Goal: Information Seeking & Learning: Learn about a topic

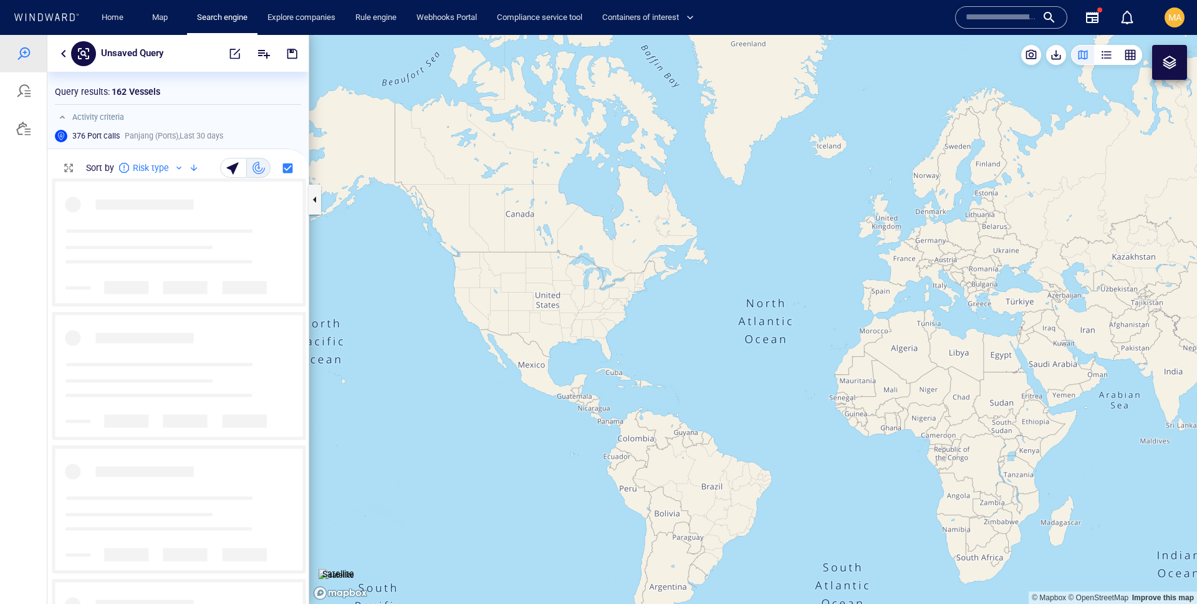
scroll to position [425, 261]
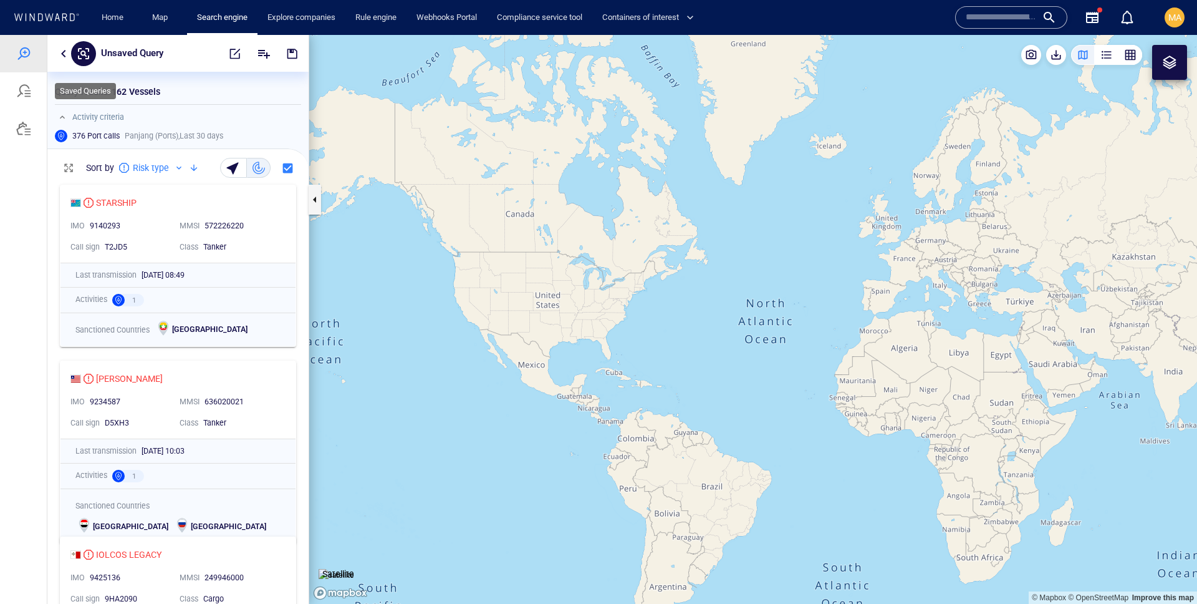
click at [15, 96] on div at bounding box center [23, 90] width 47 height 37
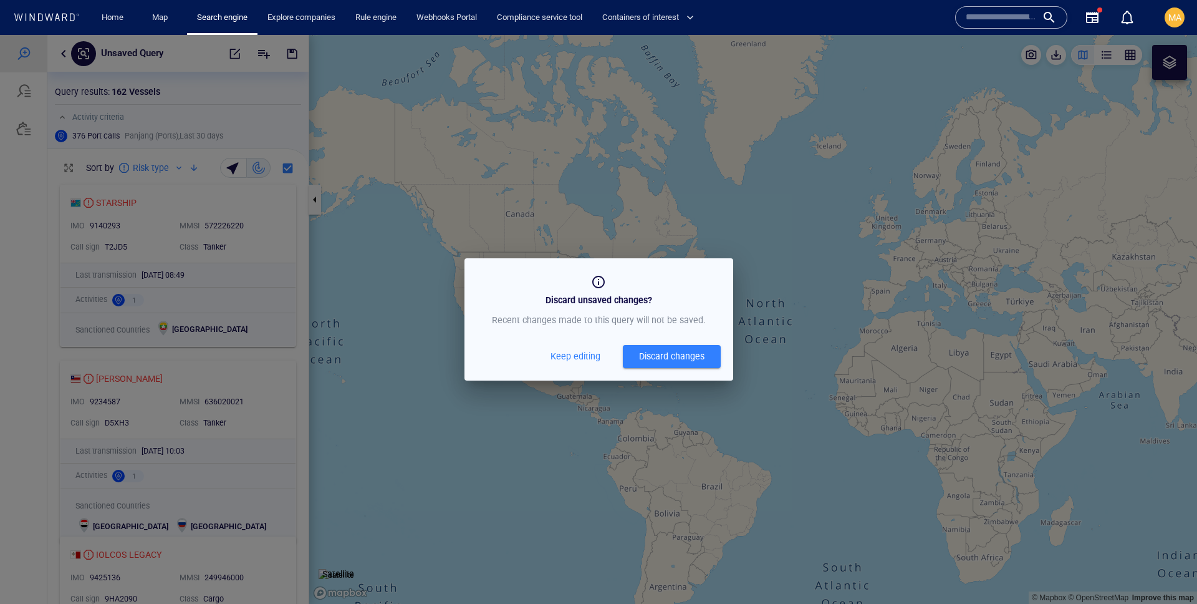
click at [574, 355] on span "Keep editing" at bounding box center [576, 357] width 50 height 16
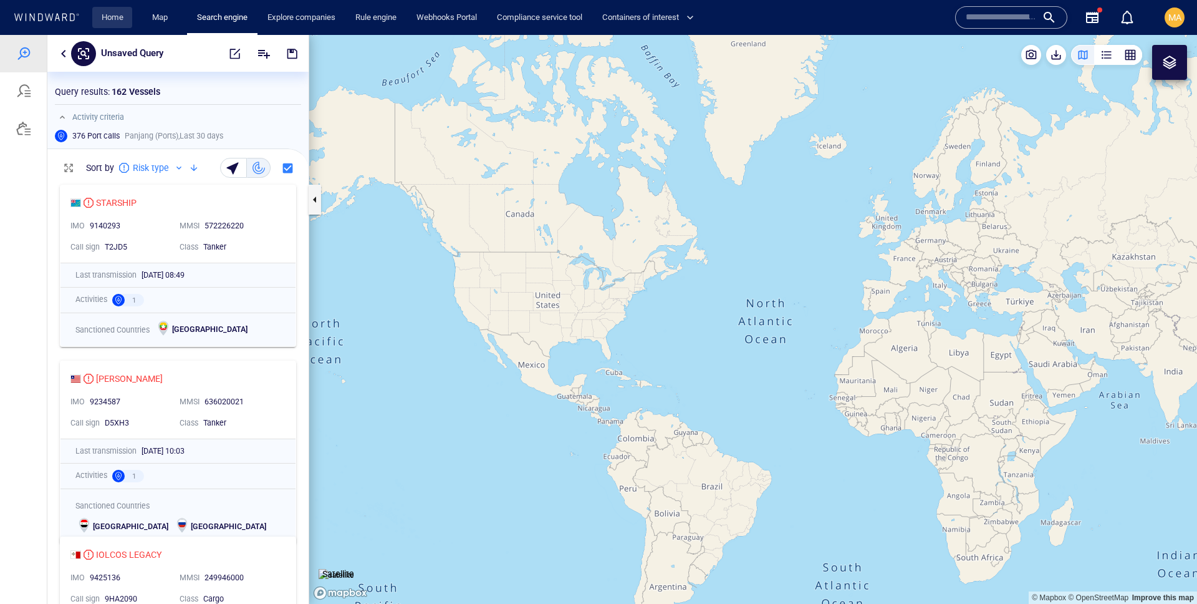
click at [116, 19] on link "Home" at bounding box center [113, 18] width 32 height 22
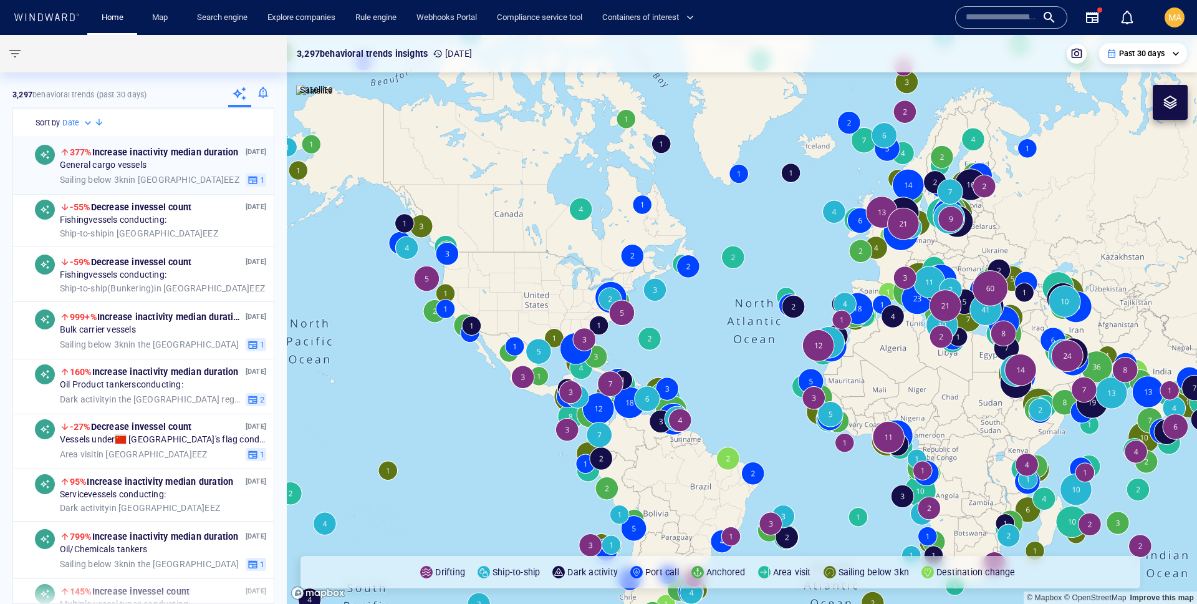
click at [203, 155] on span "377% Increase in activity median duration" at bounding box center [154, 152] width 169 height 10
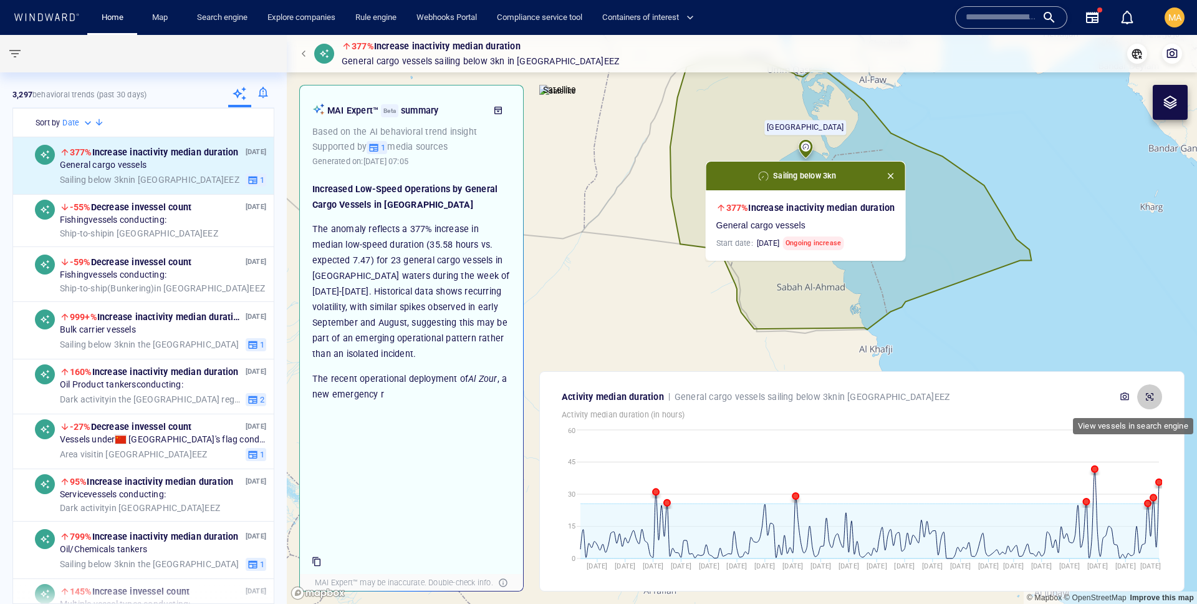
click at [1158, 401] on button "button" at bounding box center [1149, 396] width 25 height 25
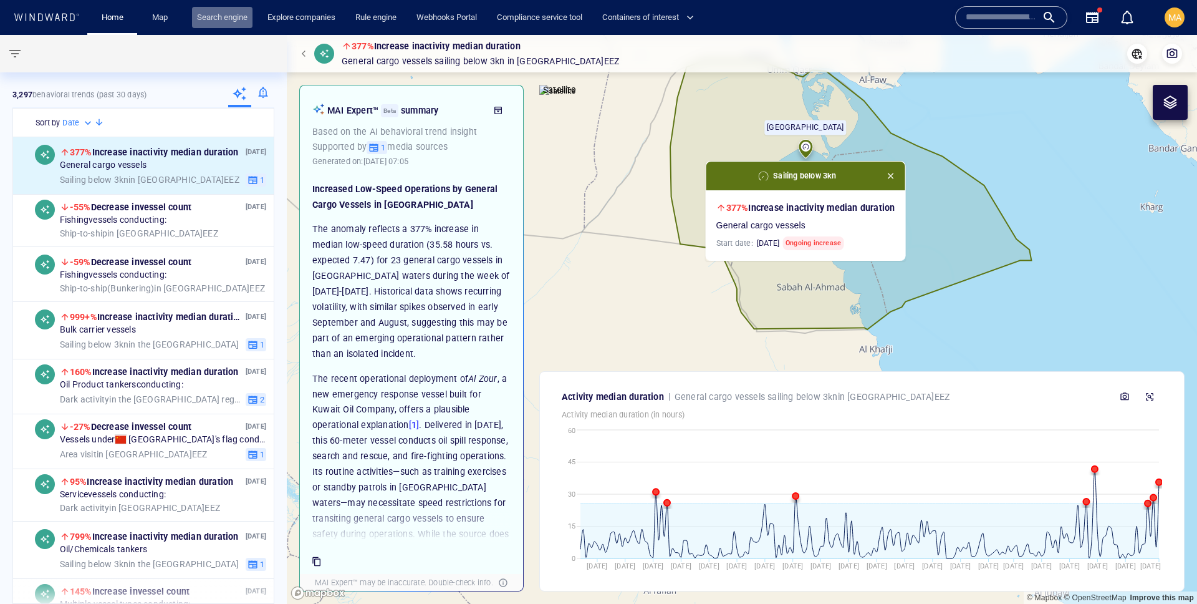
click at [211, 23] on link "Search engine" at bounding box center [222, 18] width 60 height 22
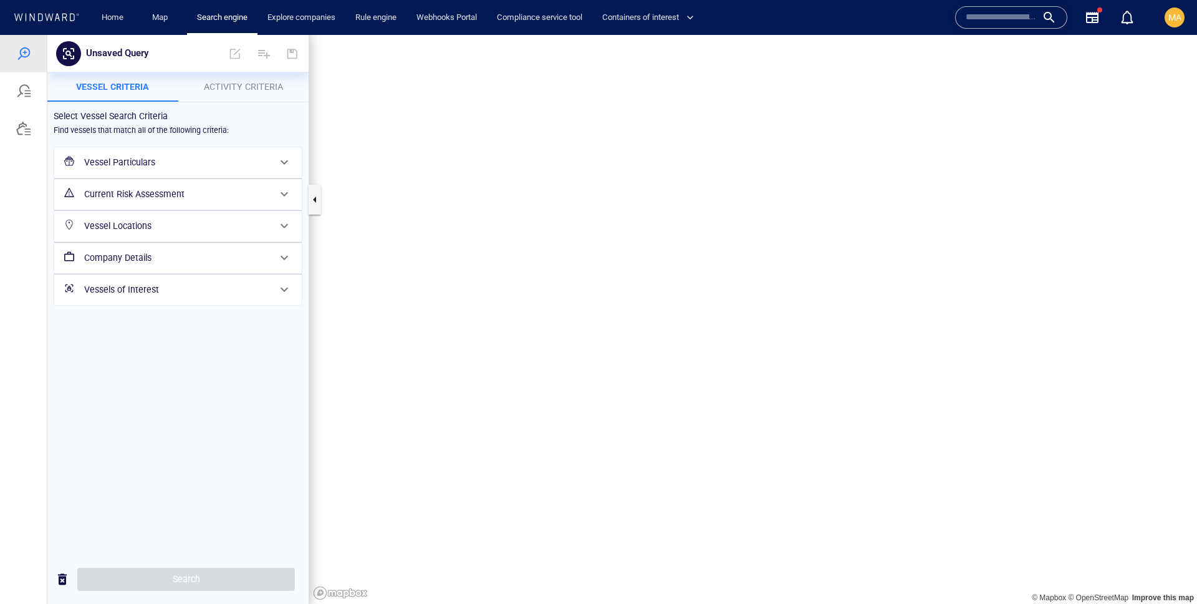
click at [35, 125] on div at bounding box center [23, 128] width 47 height 37
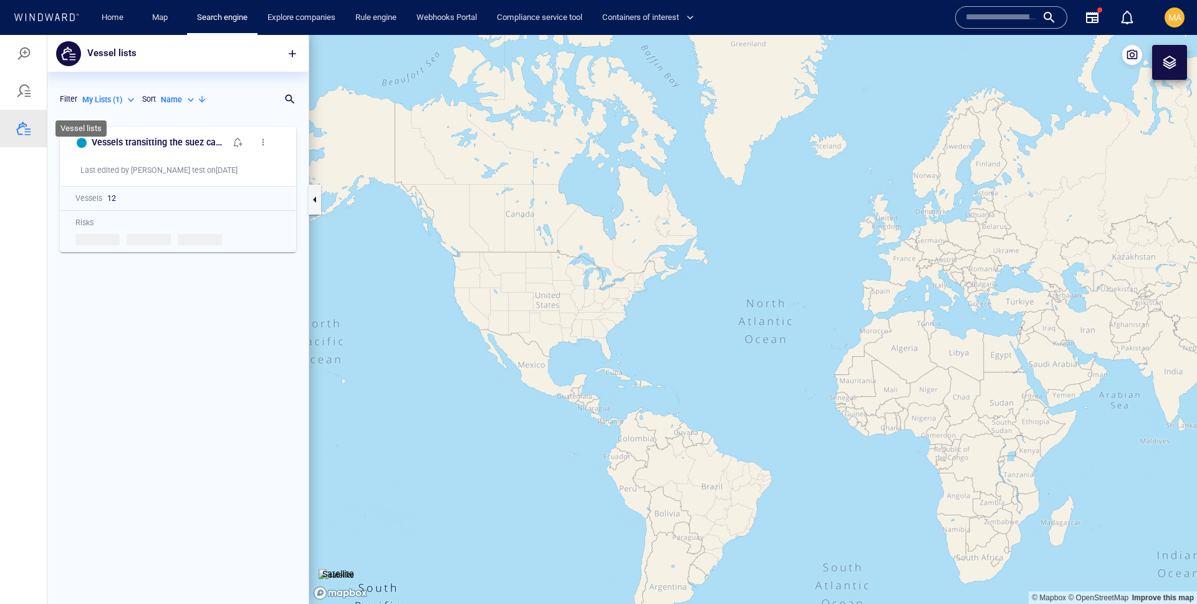
scroll to position [483, 261]
click at [39, 92] on div at bounding box center [23, 90] width 47 height 37
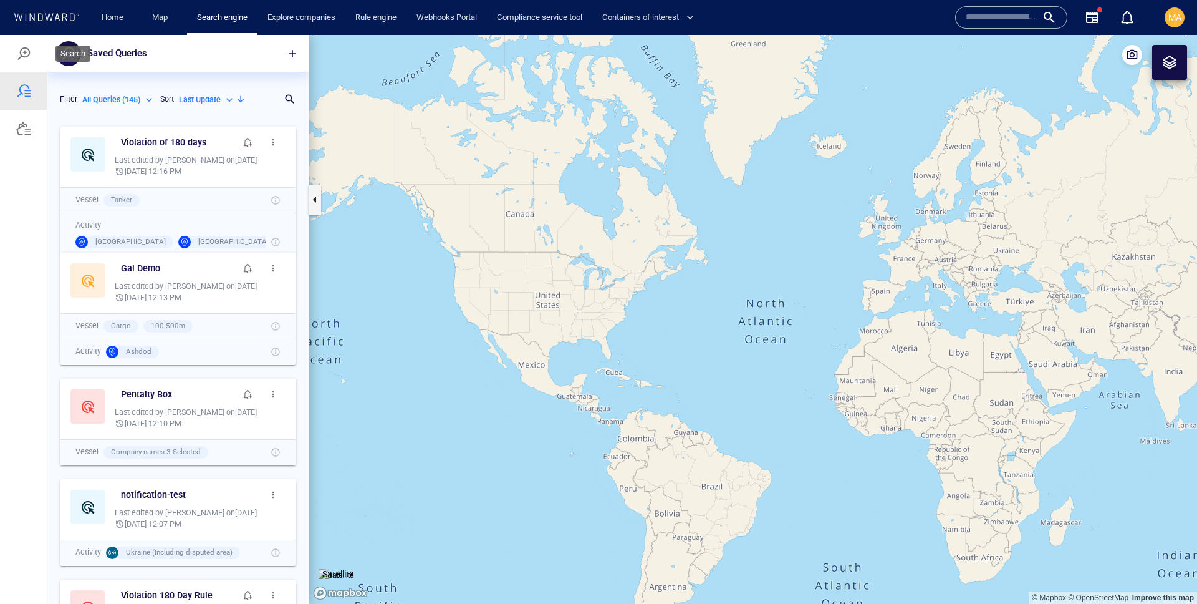
click at [14, 49] on div at bounding box center [23, 53] width 47 height 37
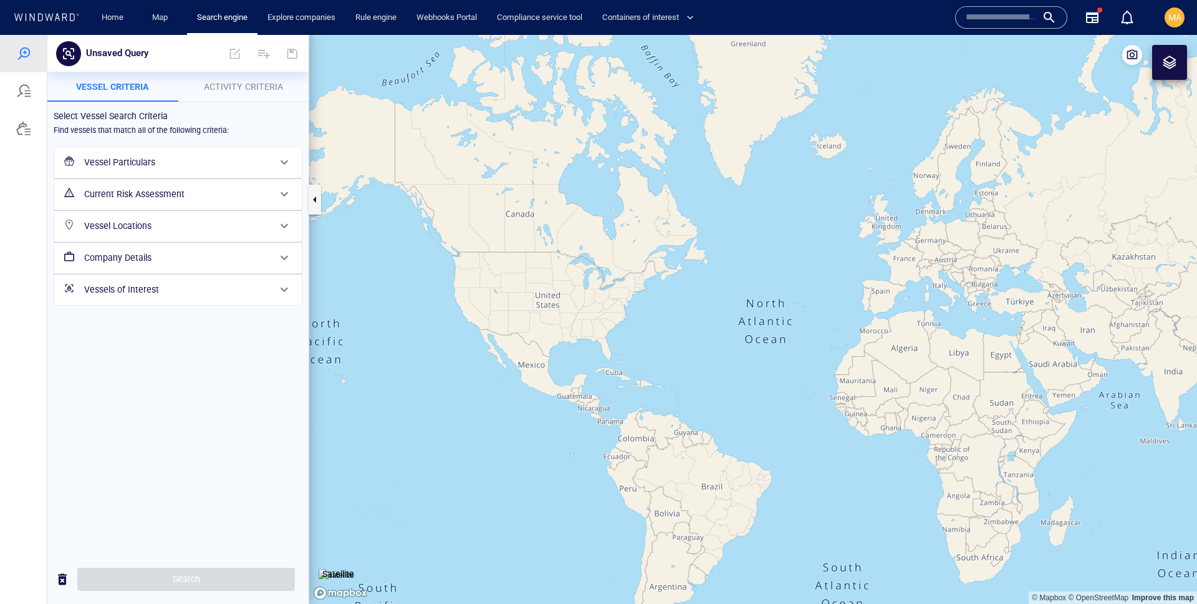
click at [1171, 62] on div at bounding box center [1169, 62] width 15 height 15
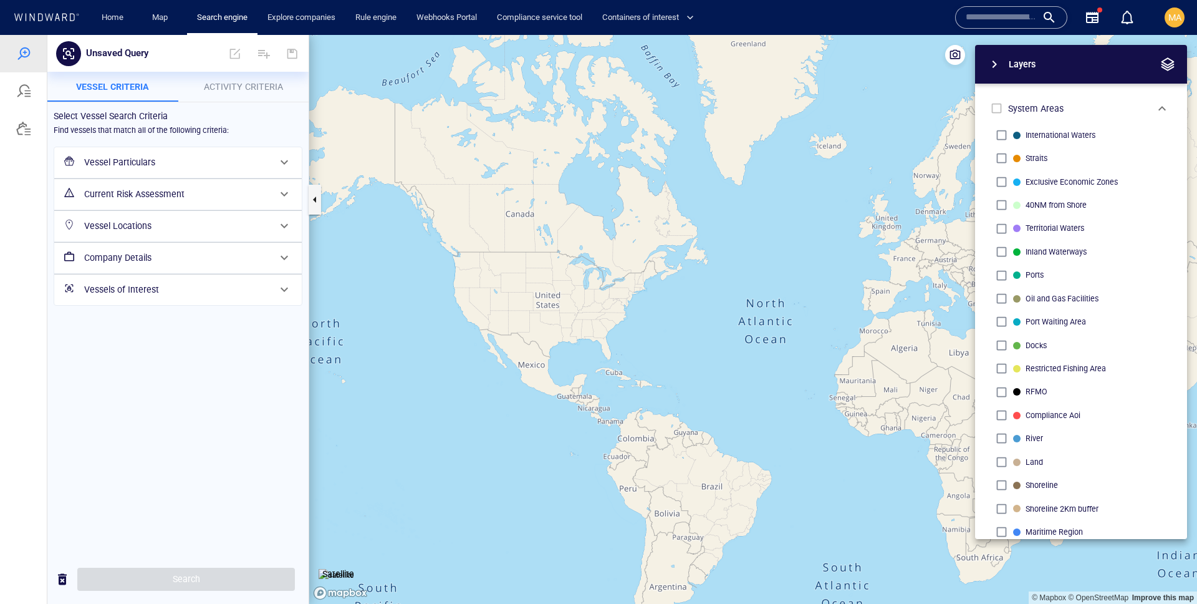
click at [1171, 63] on span "button" at bounding box center [1167, 64] width 15 height 15
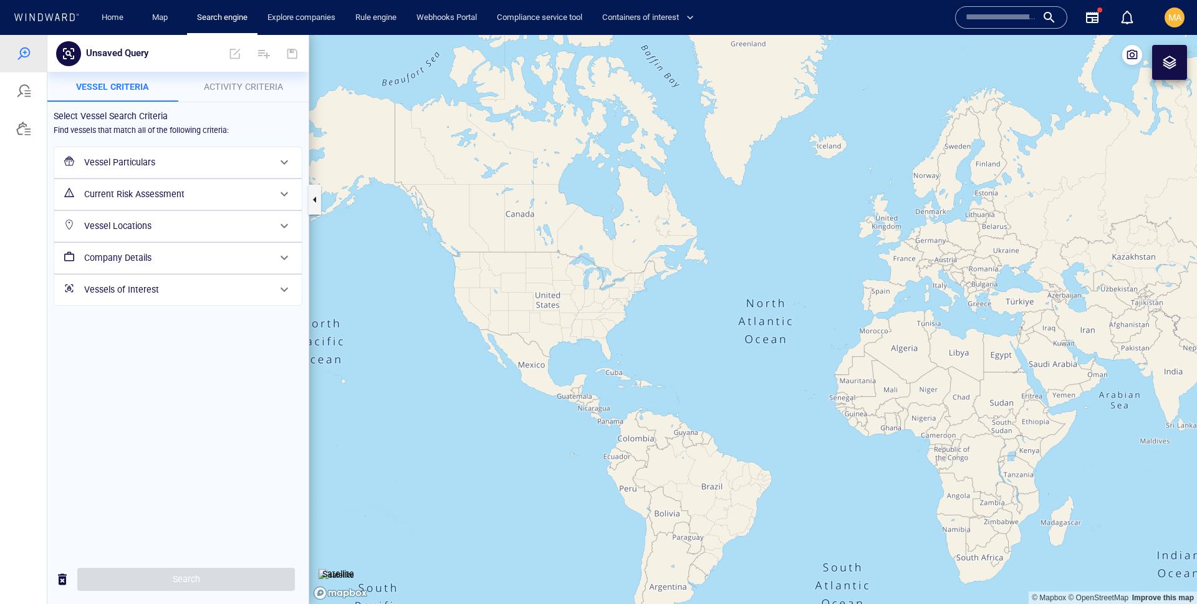
click at [987, 15] on input "text" at bounding box center [1001, 17] width 71 height 19
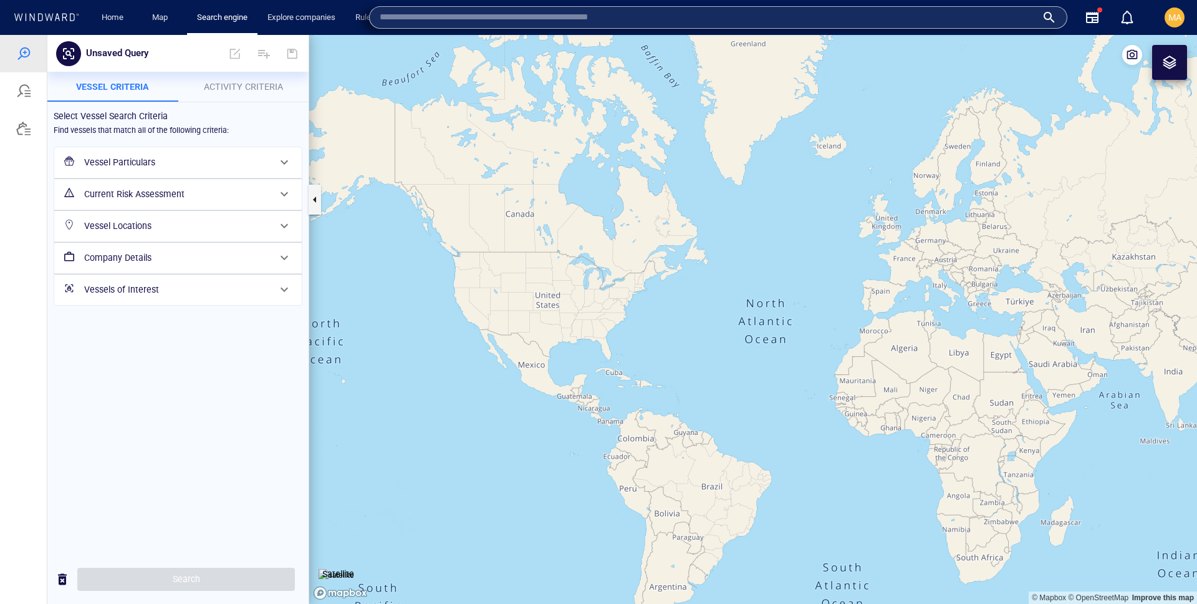
paste input "*********"
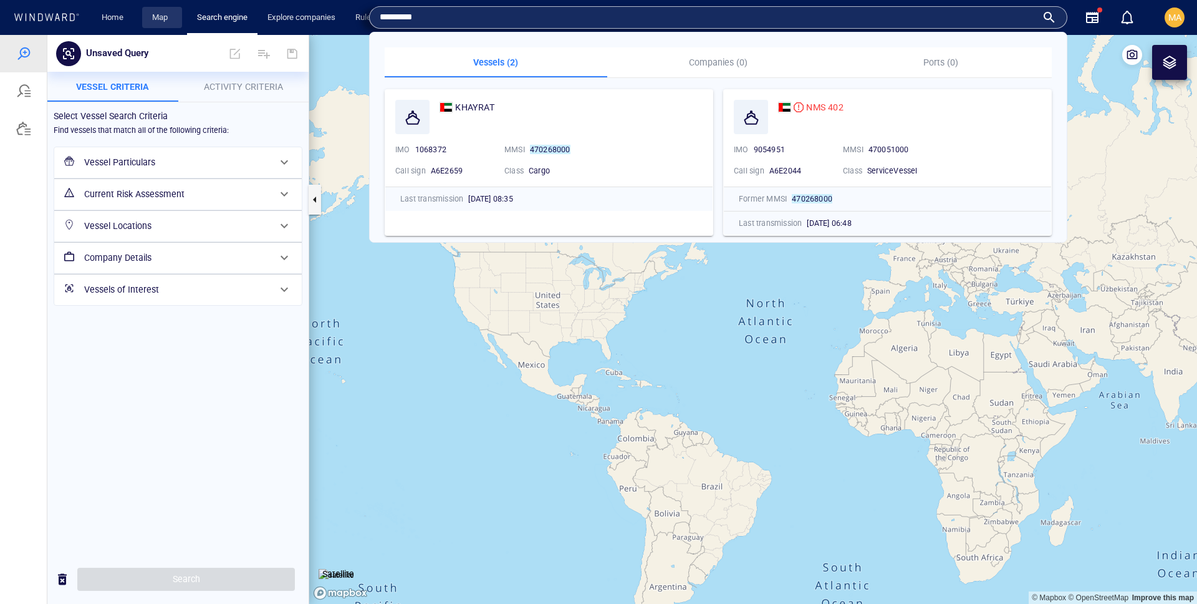
type input "*********"
click at [157, 19] on link "Map" at bounding box center [162, 18] width 30 height 22
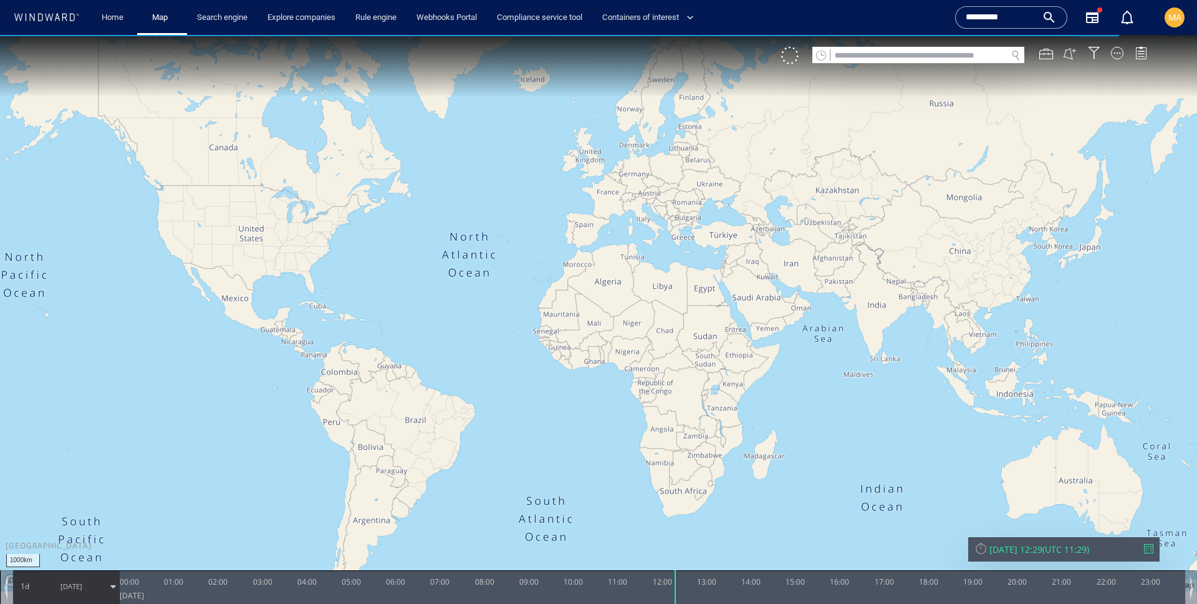
click at [859, 54] on input "text" at bounding box center [919, 55] width 176 height 17
paste input "*********"
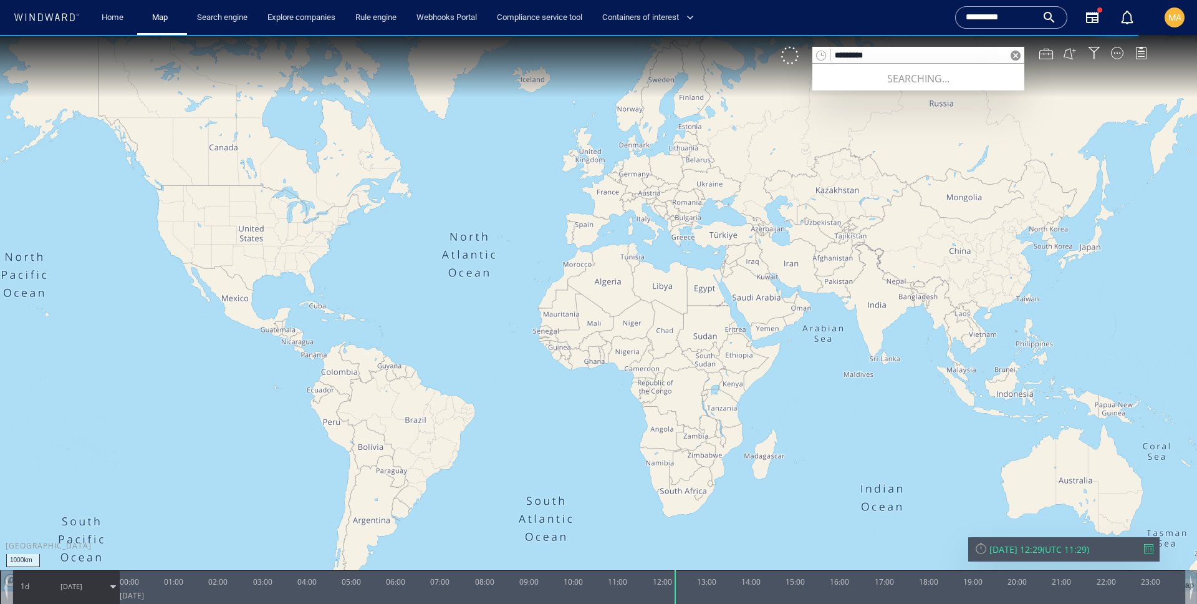
type input "*********"
click at [1023, 13] on input "*********" at bounding box center [1001, 17] width 71 height 19
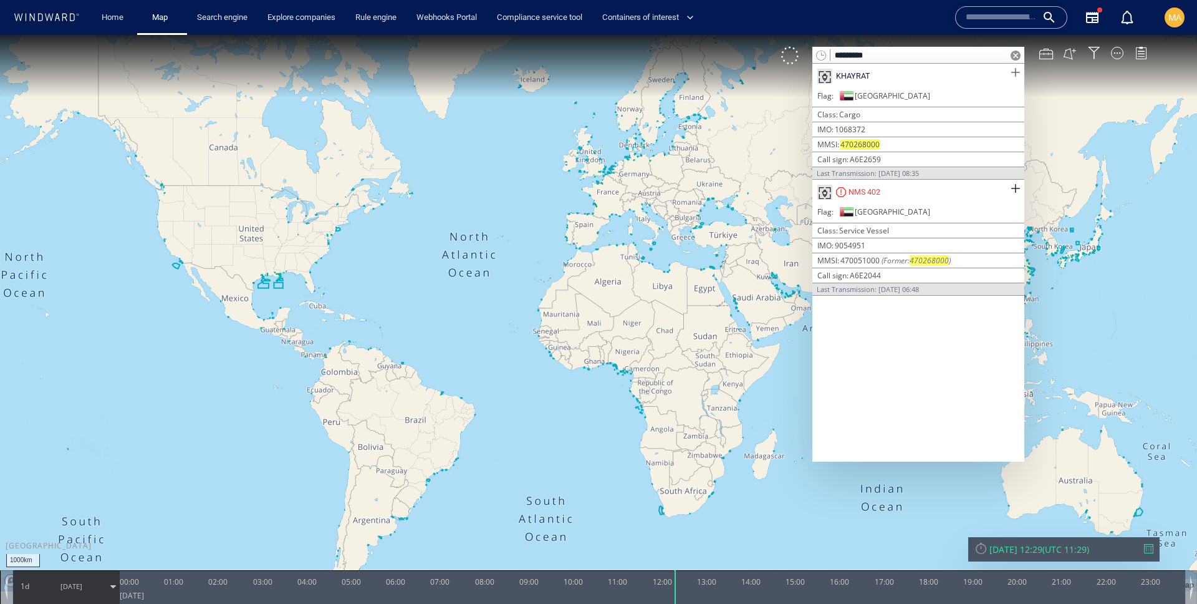
click at [1019, 72] on span at bounding box center [1016, 73] width 16 height 16
click at [1013, 187] on span at bounding box center [1016, 189] width 16 height 16
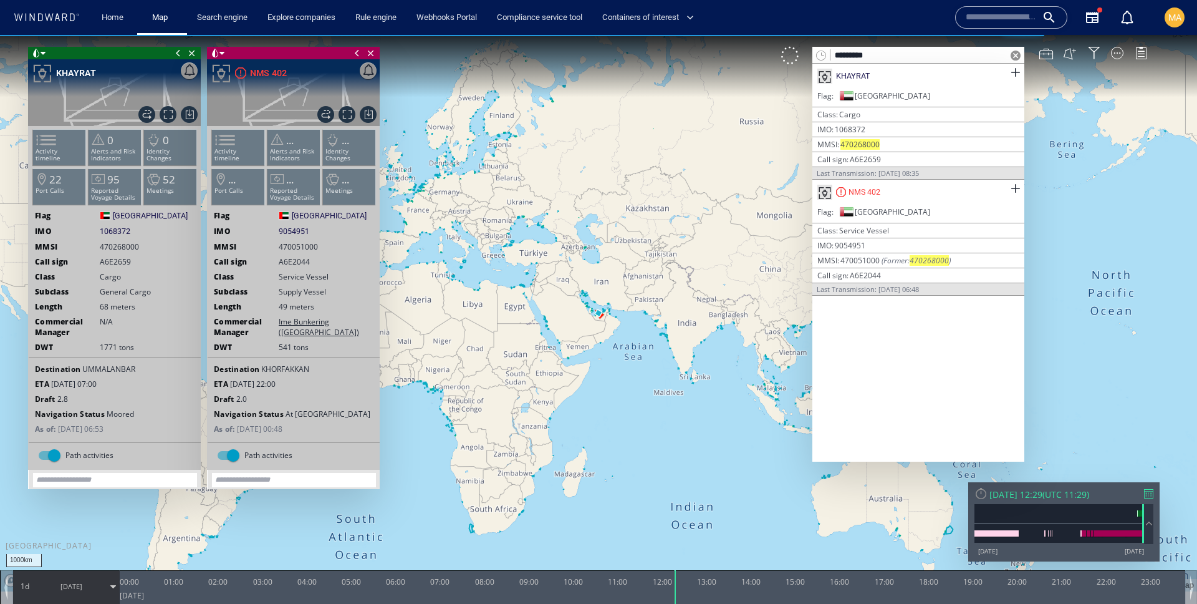
click at [1015, 55] on span at bounding box center [1016, 56] width 10 height 10
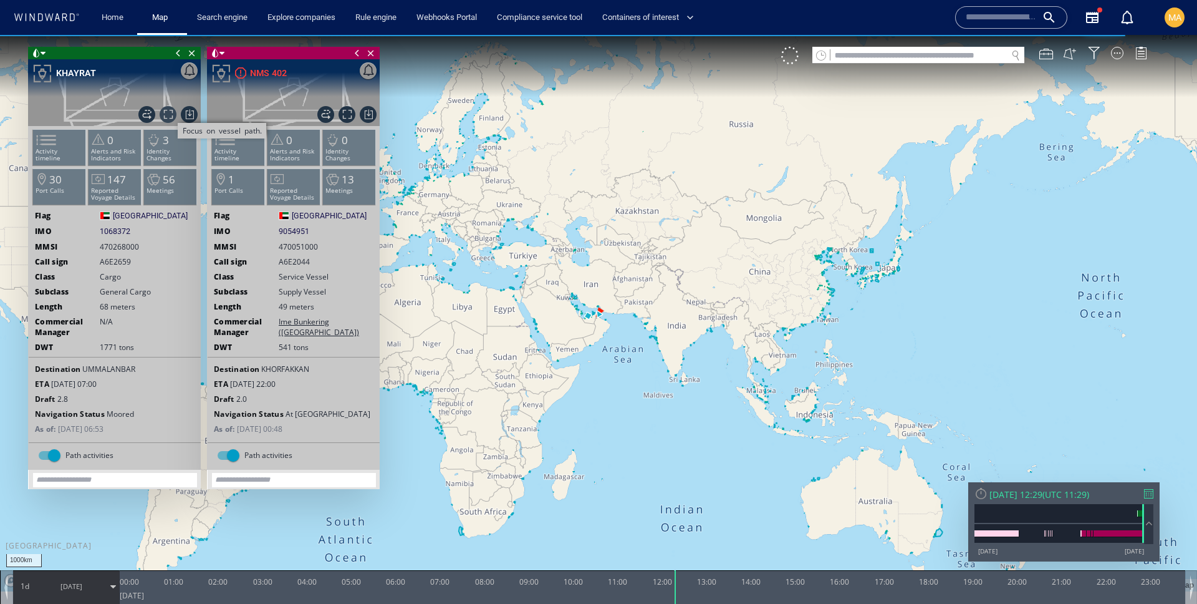
click at [162, 113] on span "Focus on vessel path." at bounding box center [168, 114] width 17 height 17
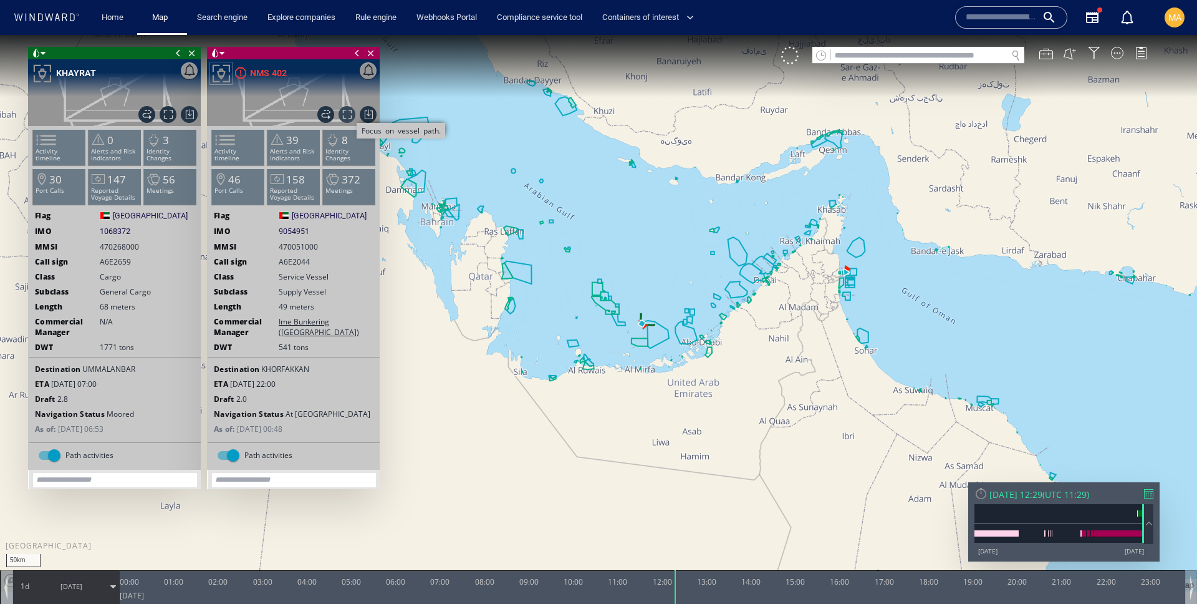
click at [348, 110] on span "Focus on vessel path." at bounding box center [347, 114] width 17 height 17
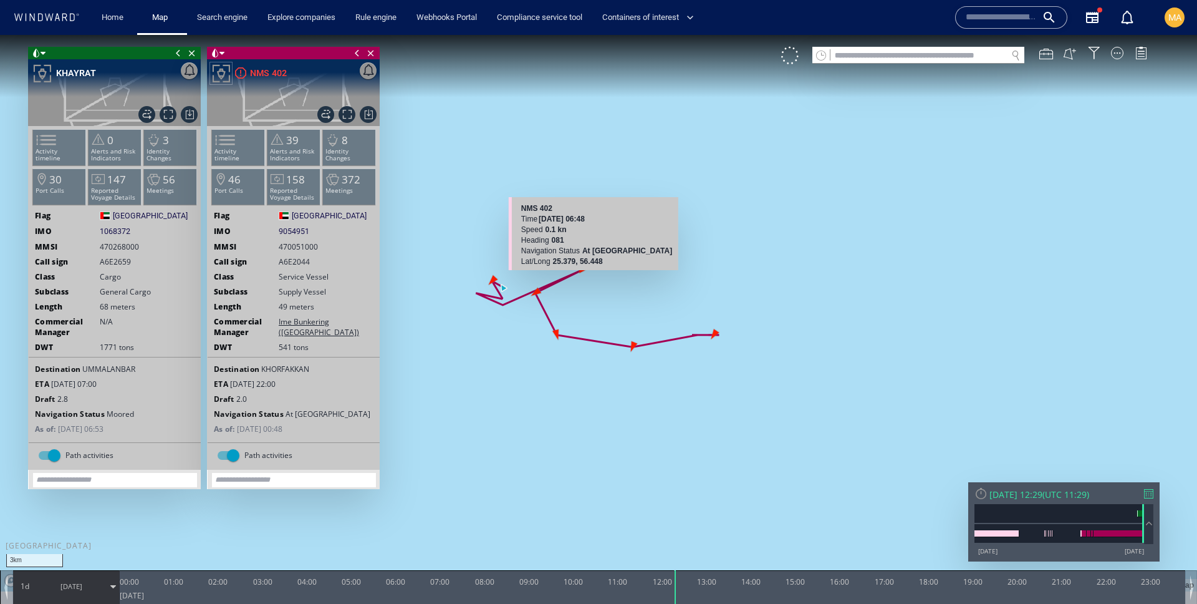
click at [735, 283] on canvas "Map" at bounding box center [598, 313] width 1197 height 556
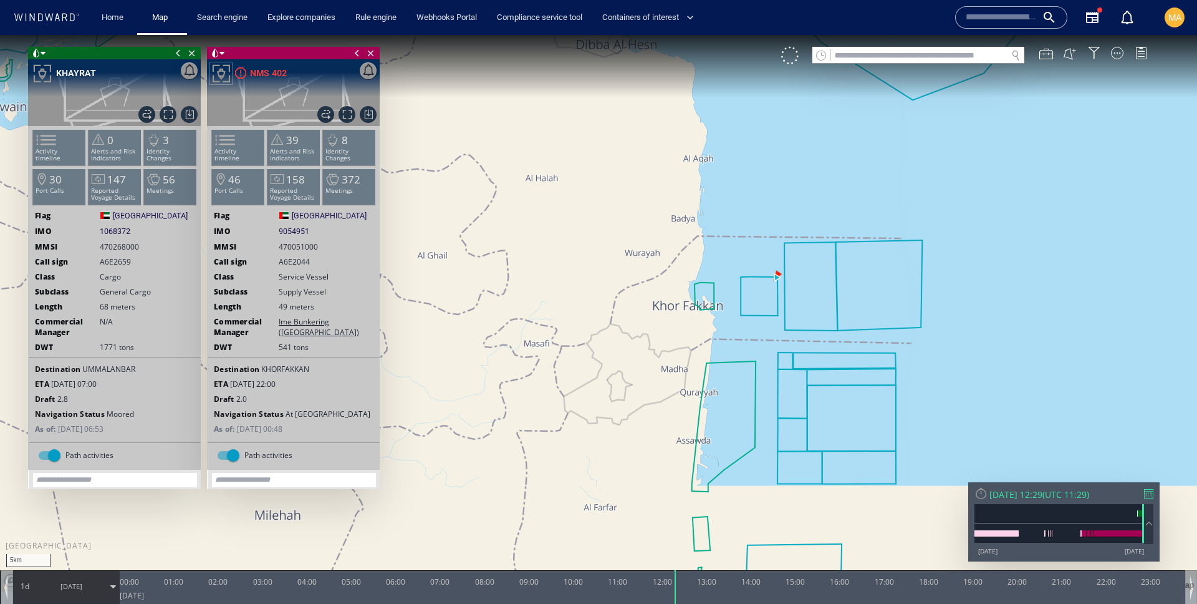
click at [93, 591] on span "[DATE]" at bounding box center [71, 586] width 63 height 31
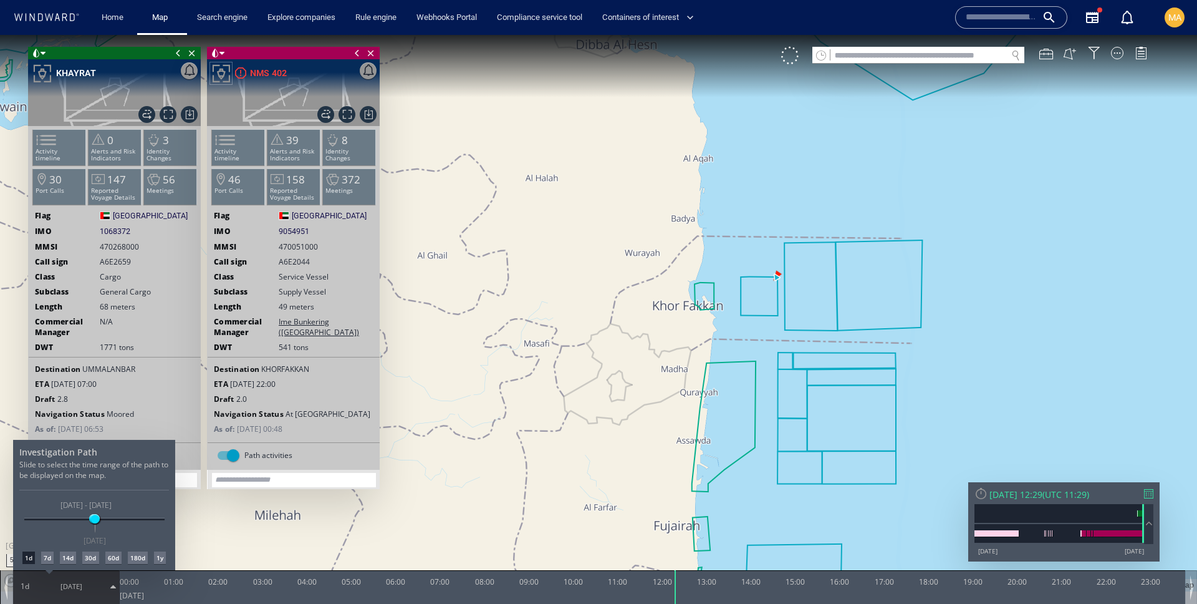
click at [63, 566] on div "Investigation Path Slide to select the time range of the path to be displayed o…" at bounding box center [94, 505] width 162 height 130
click at [69, 559] on div "14d" at bounding box center [68, 557] width 16 height 12
drag, startPoint x: 551, startPoint y: 307, endPoint x: 771, endPoint y: 329, distance: 221.2
click at [771, 329] on div at bounding box center [598, 319] width 1197 height 569
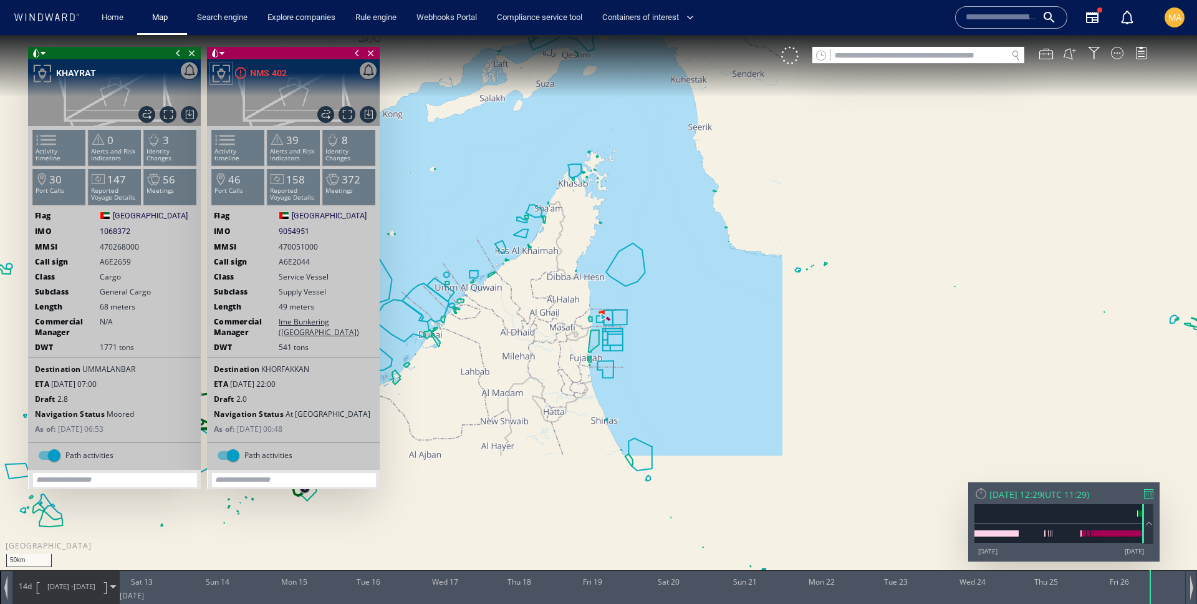
drag, startPoint x: 609, startPoint y: 323, endPoint x: 723, endPoint y: 320, distance: 114.8
click at [723, 320] on canvas "Map" at bounding box center [598, 313] width 1197 height 556
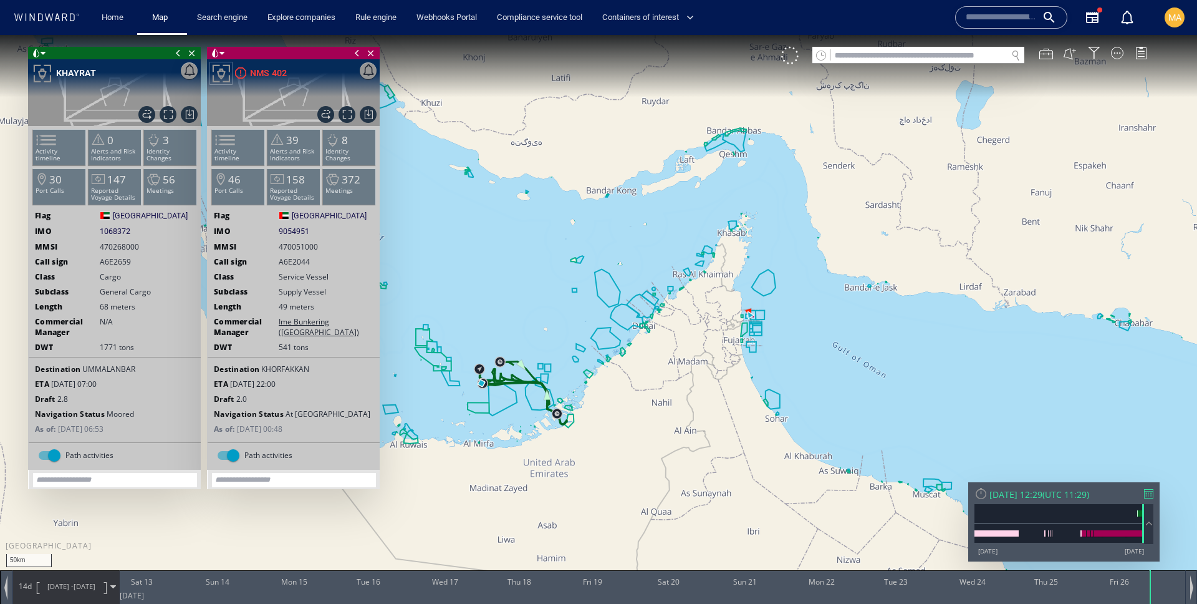
click at [95, 584] on span "[DATE]" at bounding box center [85, 585] width 22 height 9
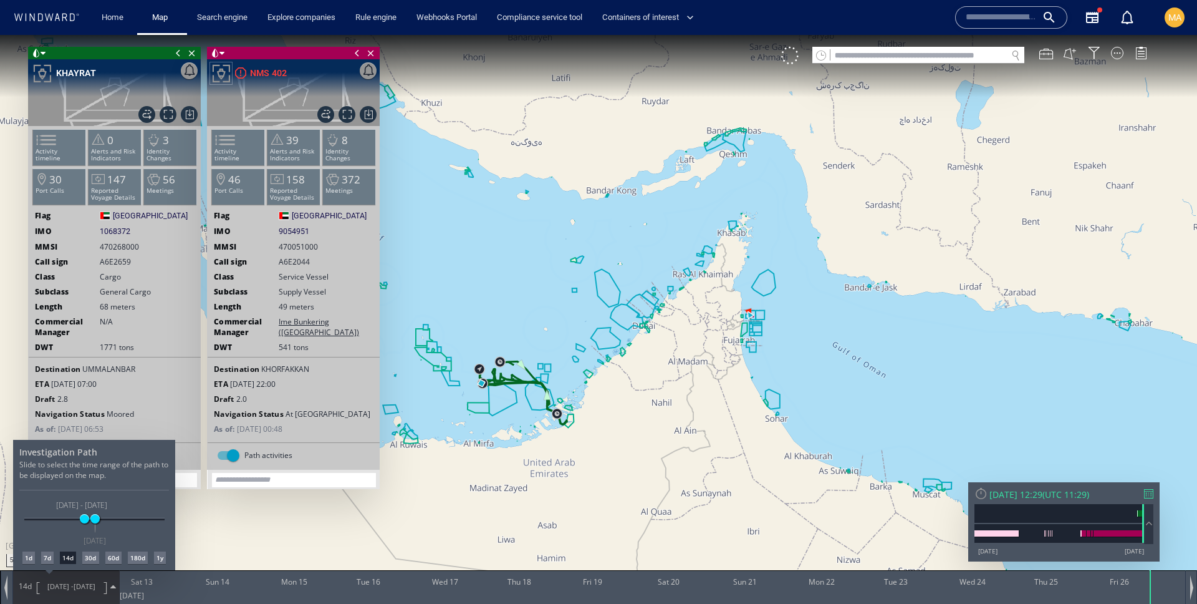
click at [87, 557] on div "30d" at bounding box center [90, 557] width 16 height 12
click at [758, 319] on div at bounding box center [598, 319] width 1197 height 569
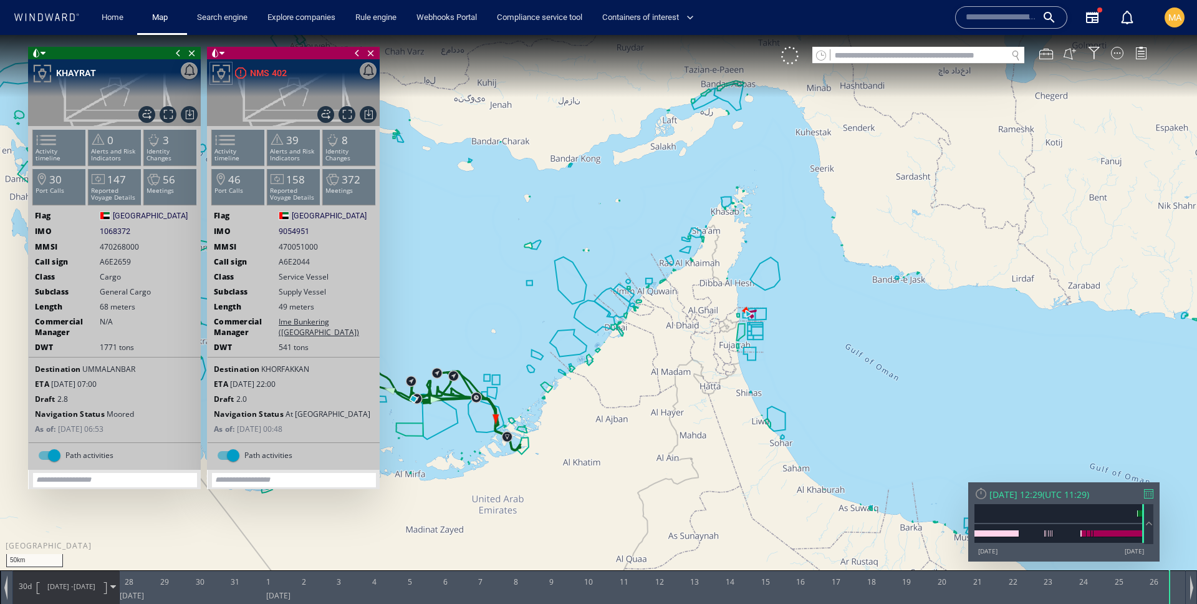
click at [886, 60] on input "text" at bounding box center [919, 55] width 176 height 17
paste input "*********"
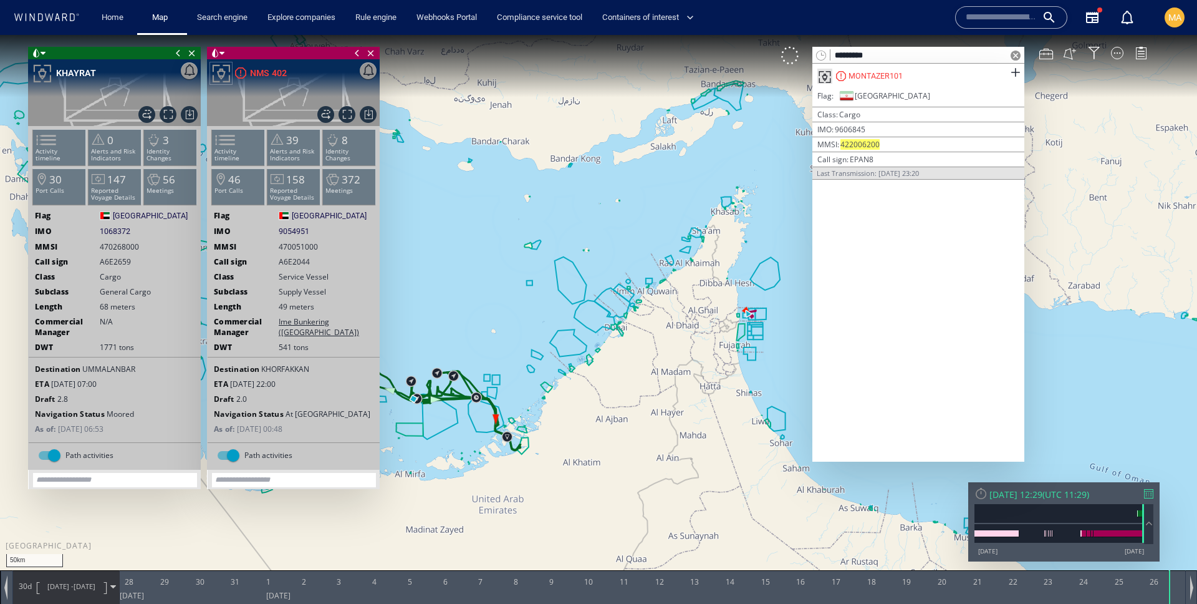
type input "*********"
click at [933, 80] on div "MONTAZER101" at bounding box center [918, 76] width 212 height 25
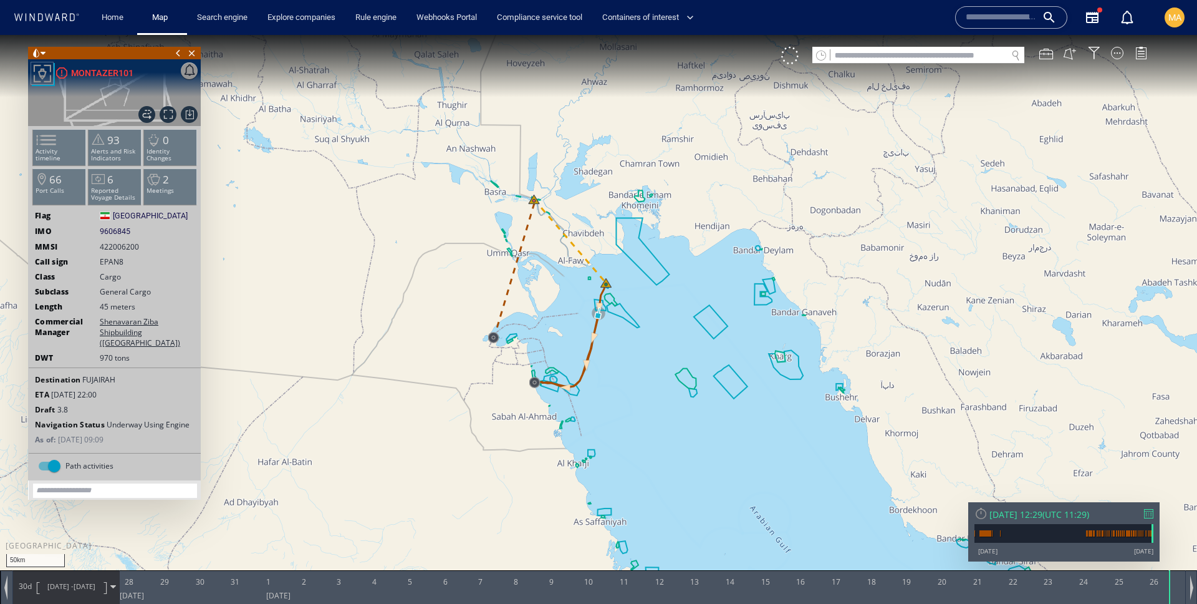
click at [859, 58] on input "text" at bounding box center [919, 55] width 176 height 17
paste input "*********"
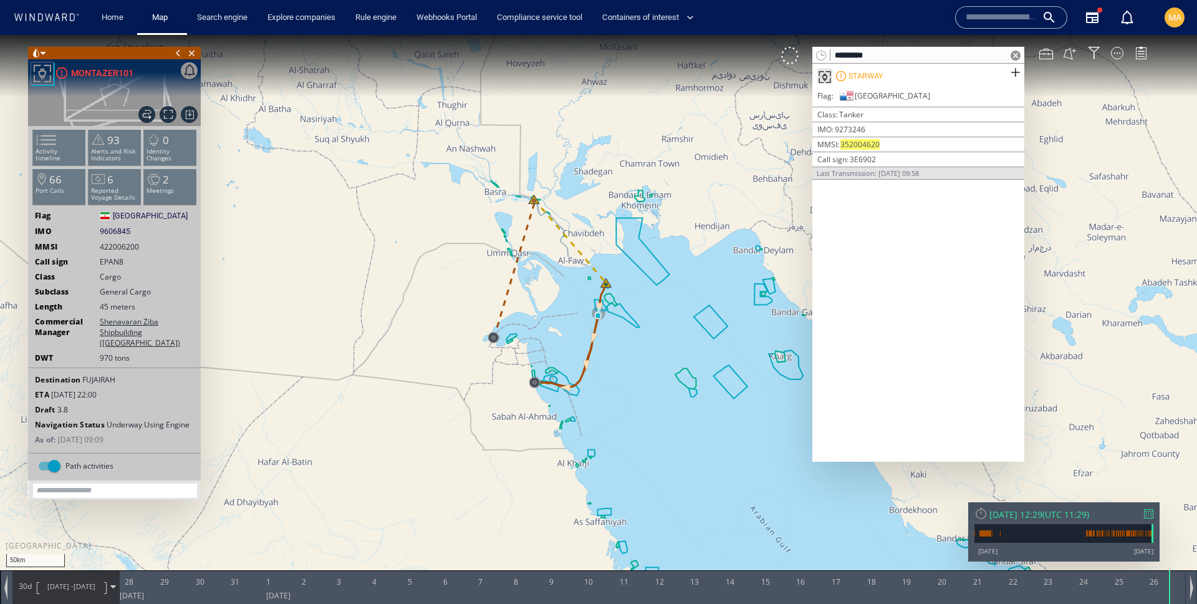
type input "*********"
click at [885, 89] on div "Flag [GEOGRAPHIC_DATA]" at bounding box center [918, 98] width 212 height 19
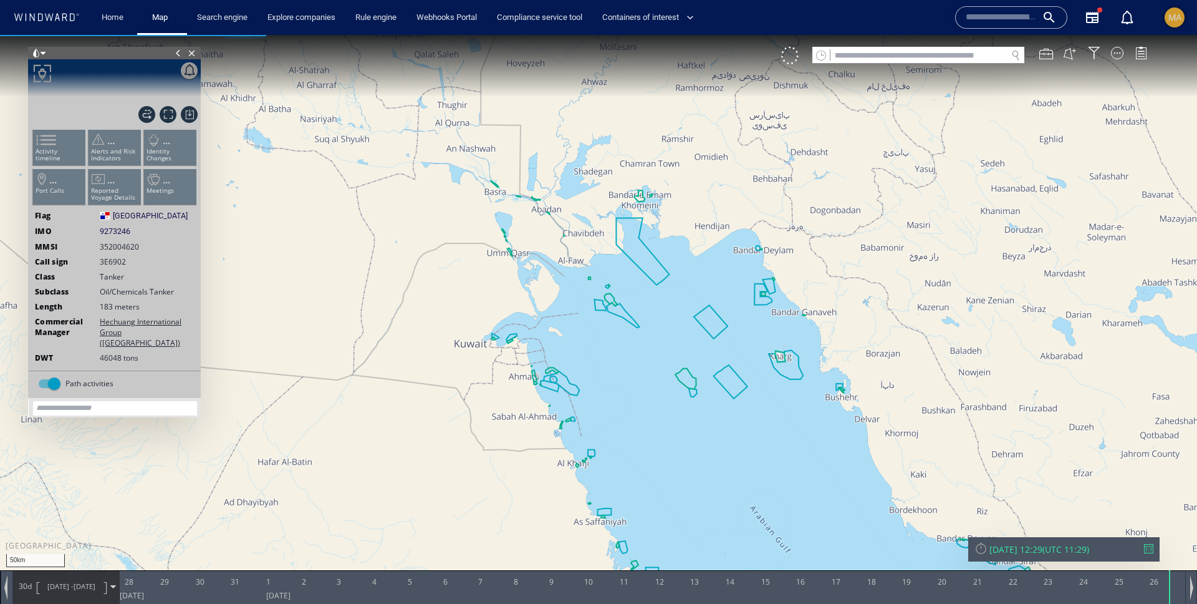
click at [1174, 14] on span "MA" at bounding box center [1175, 17] width 13 height 10
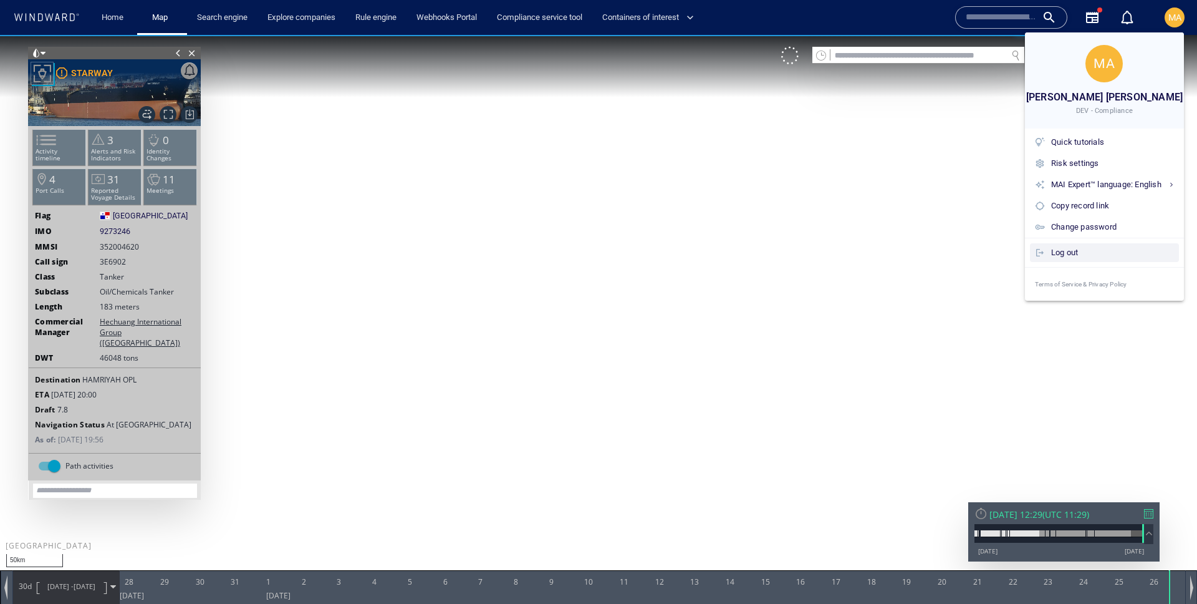
click at [1078, 253] on div "Log out" at bounding box center [1112, 253] width 123 height 14
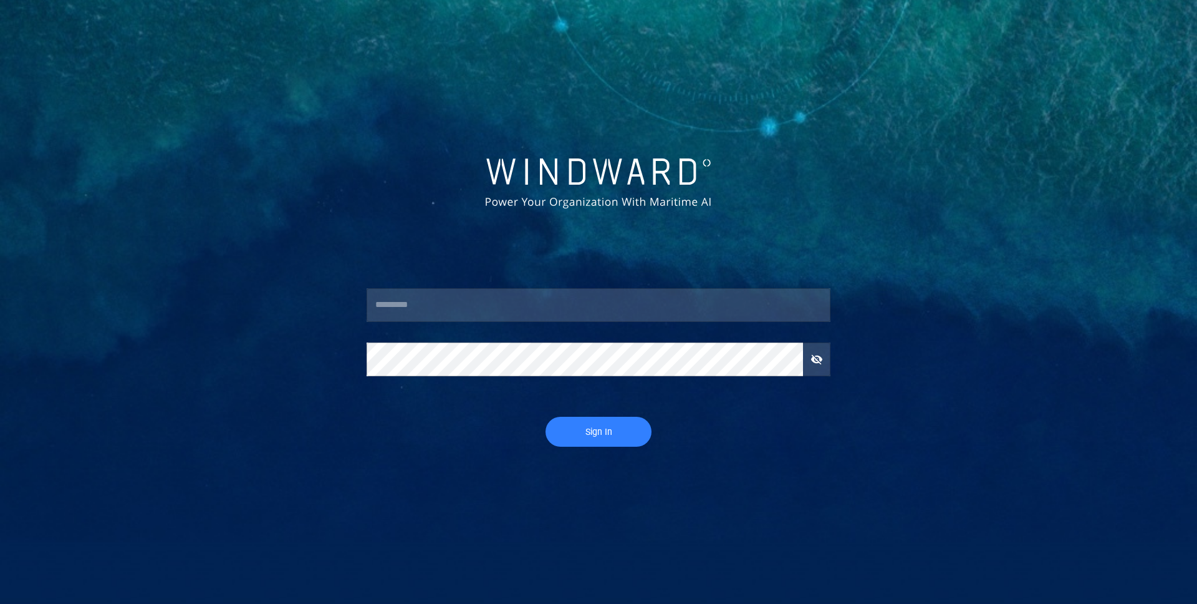
type input "**********"
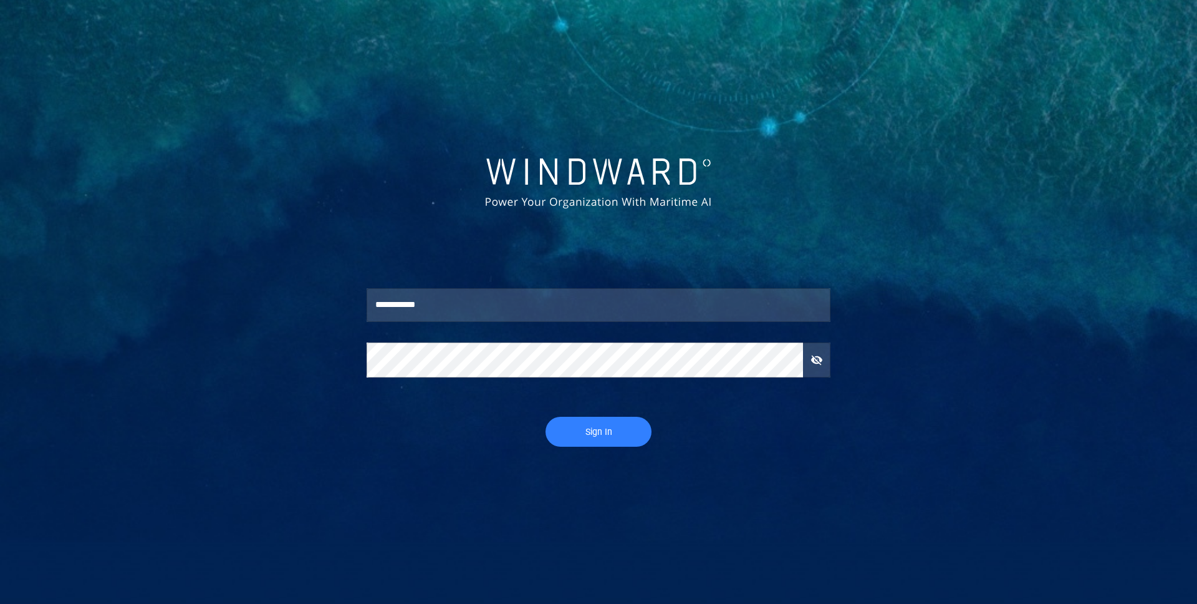
click at [586, 417] on button "Sign In" at bounding box center [599, 432] width 106 height 30
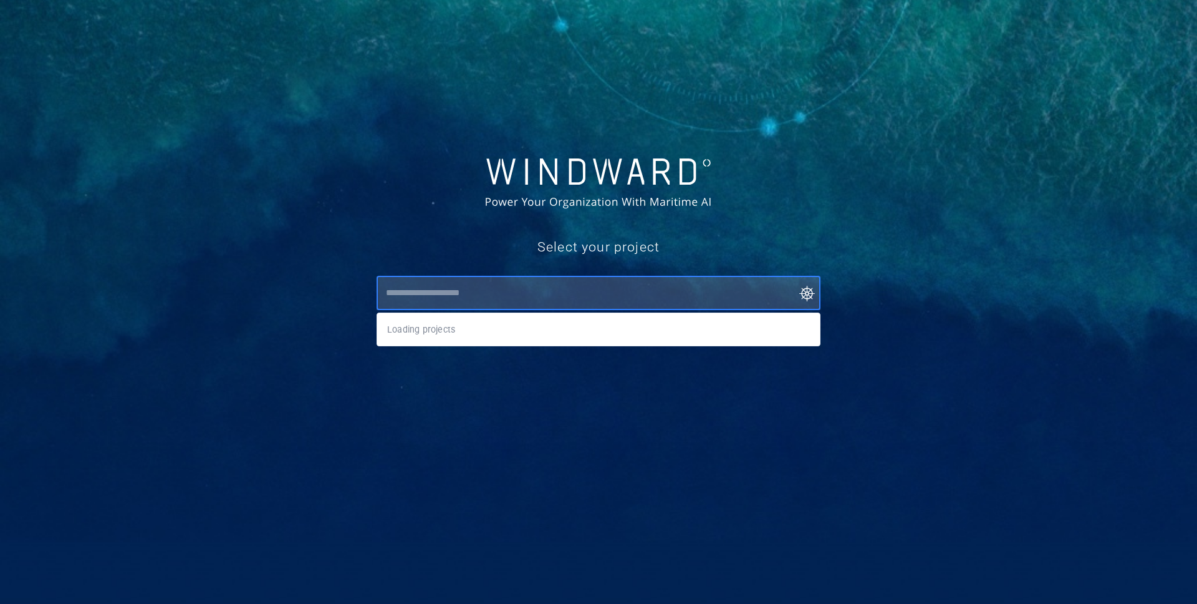
click at [489, 293] on input "text" at bounding box center [601, 293] width 438 height 22
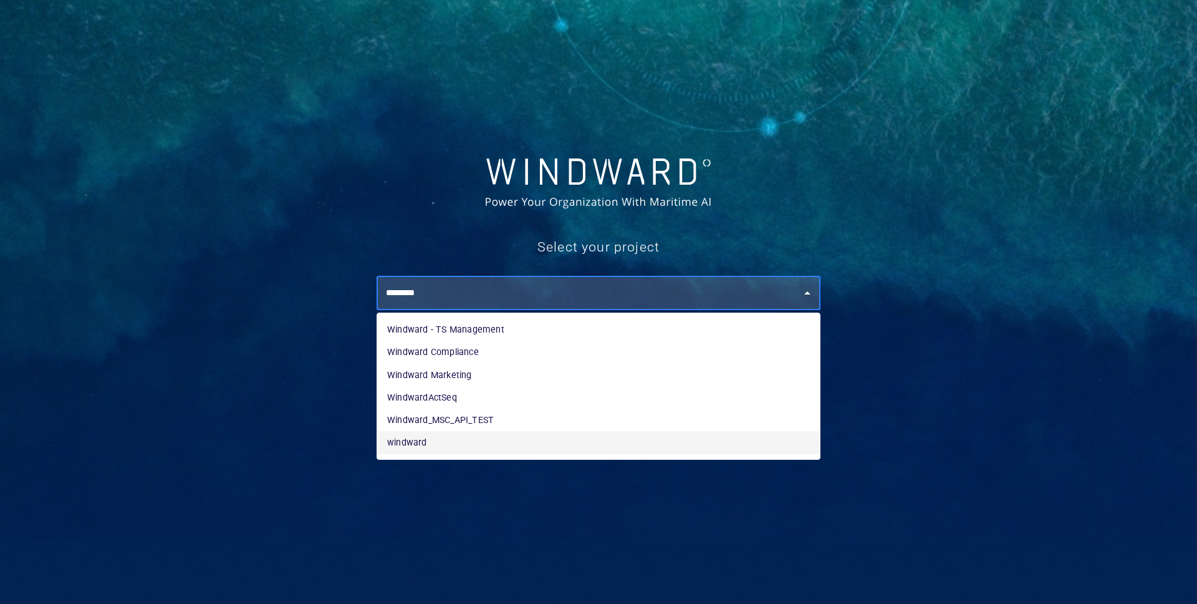
click at [433, 441] on li "windward" at bounding box center [598, 442] width 443 height 22
type input "********"
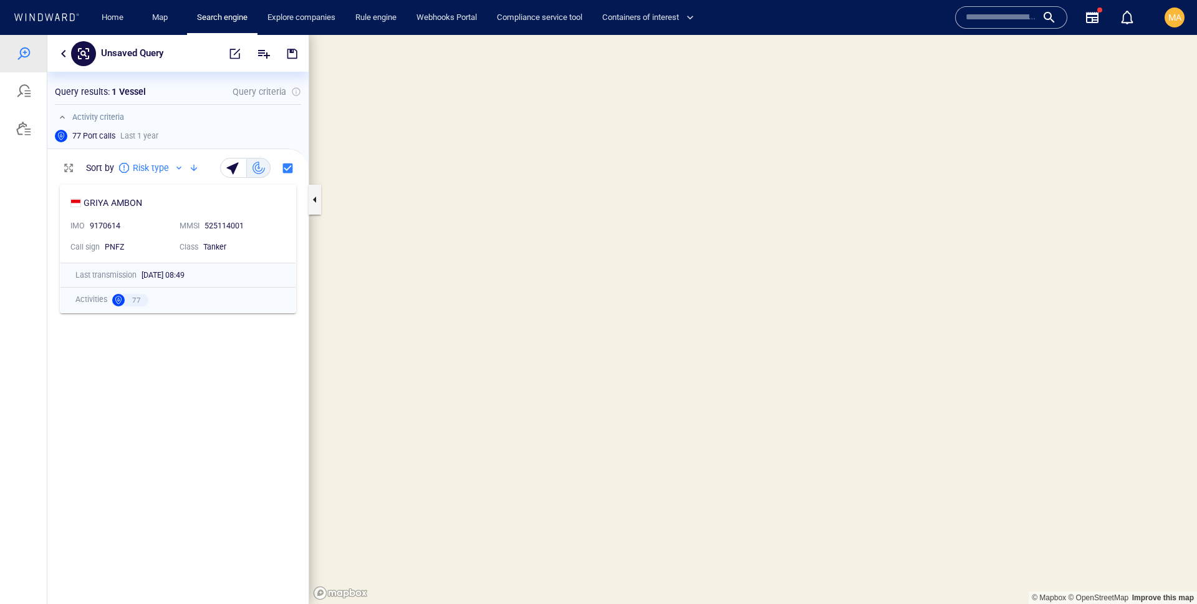
scroll to position [1, 1]
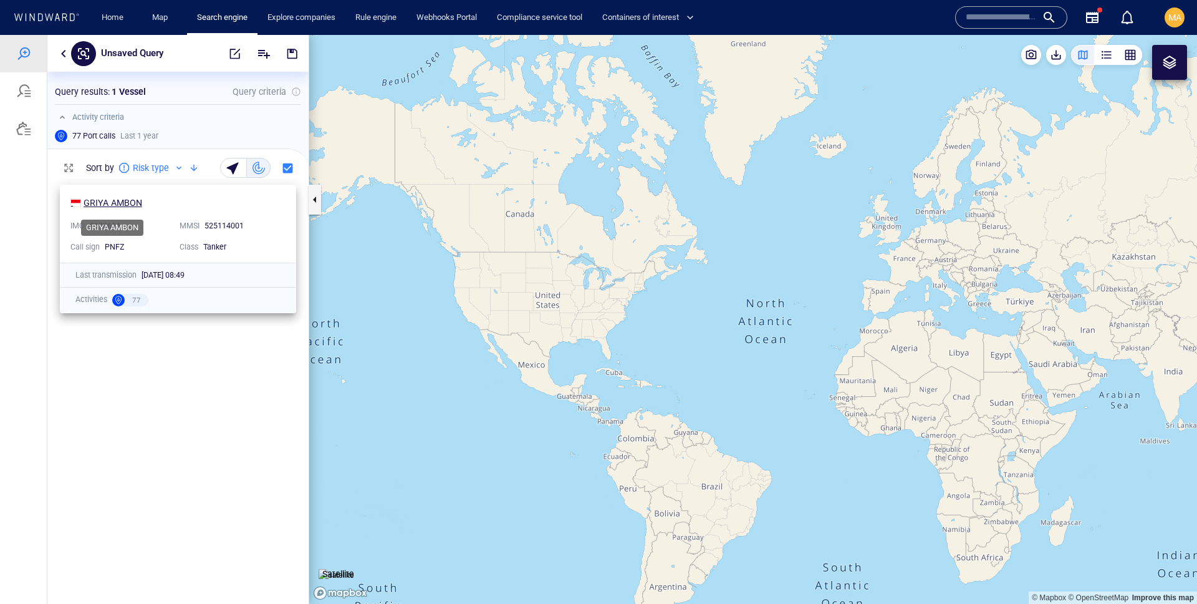
click at [121, 200] on div "GRIYA AMBON" at bounding box center [113, 202] width 59 height 15
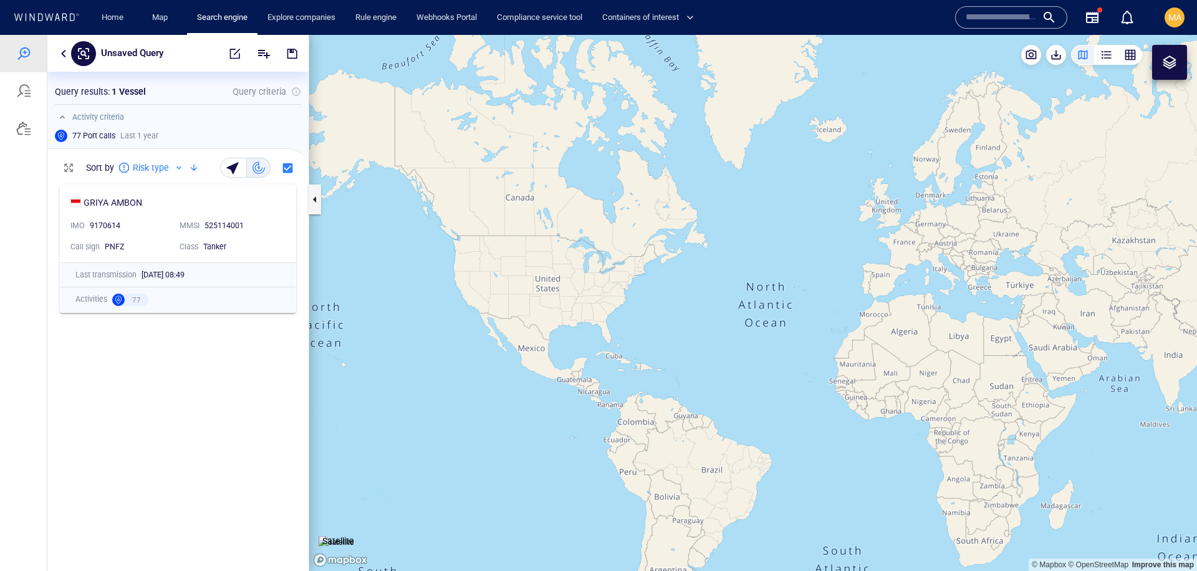
scroll to position [393, 261]
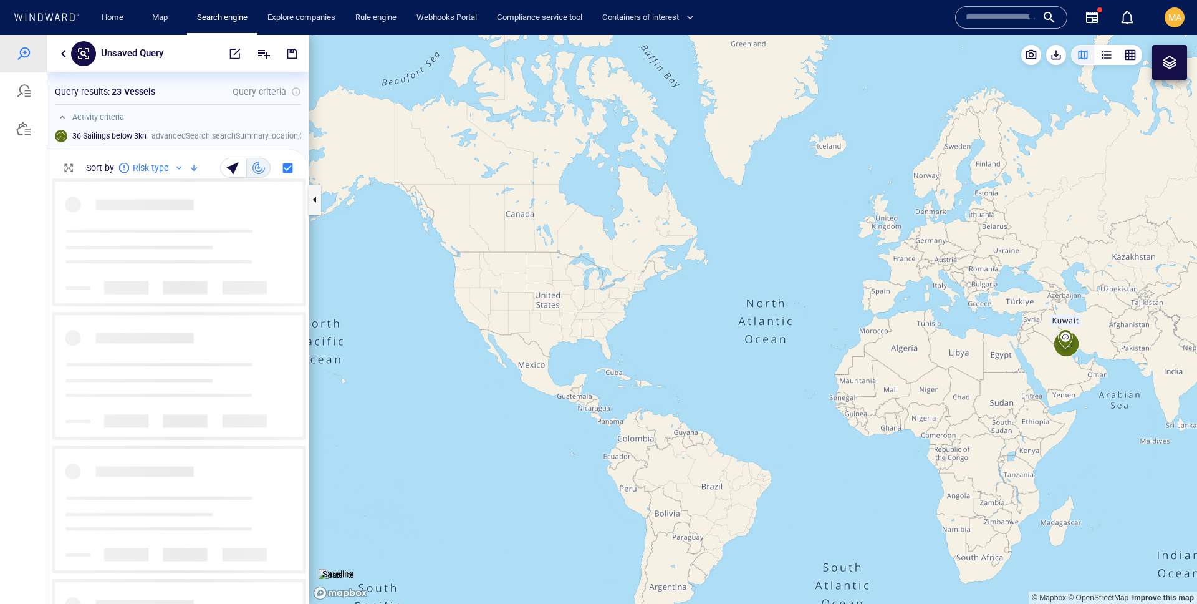
scroll to position [425, 261]
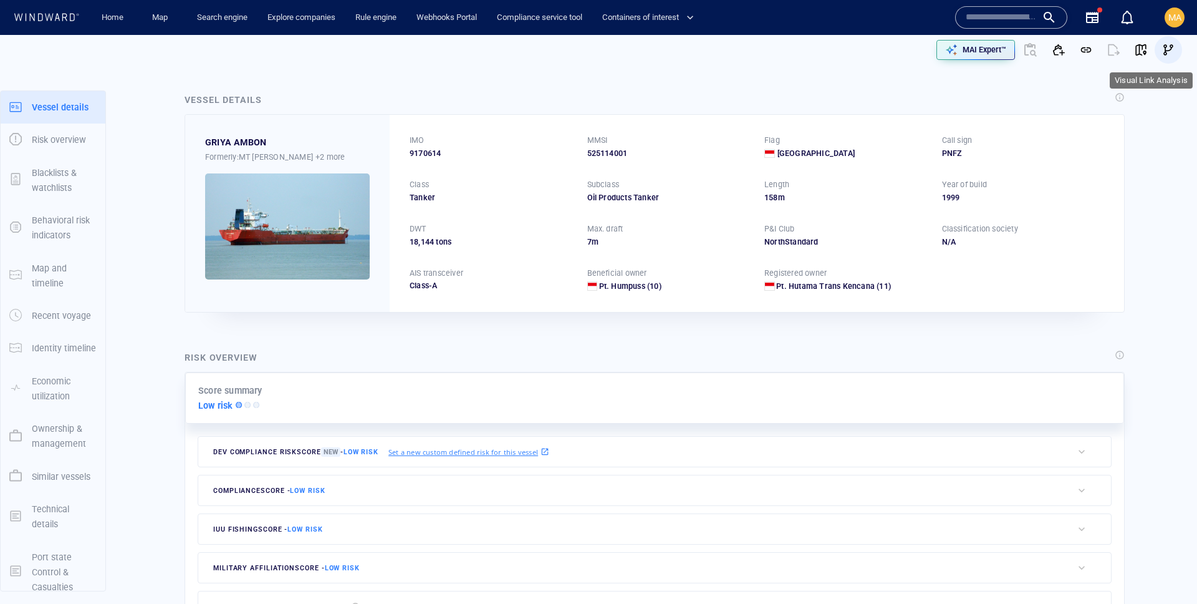
click at [1166, 51] on span "button" at bounding box center [1168, 50] width 12 height 12
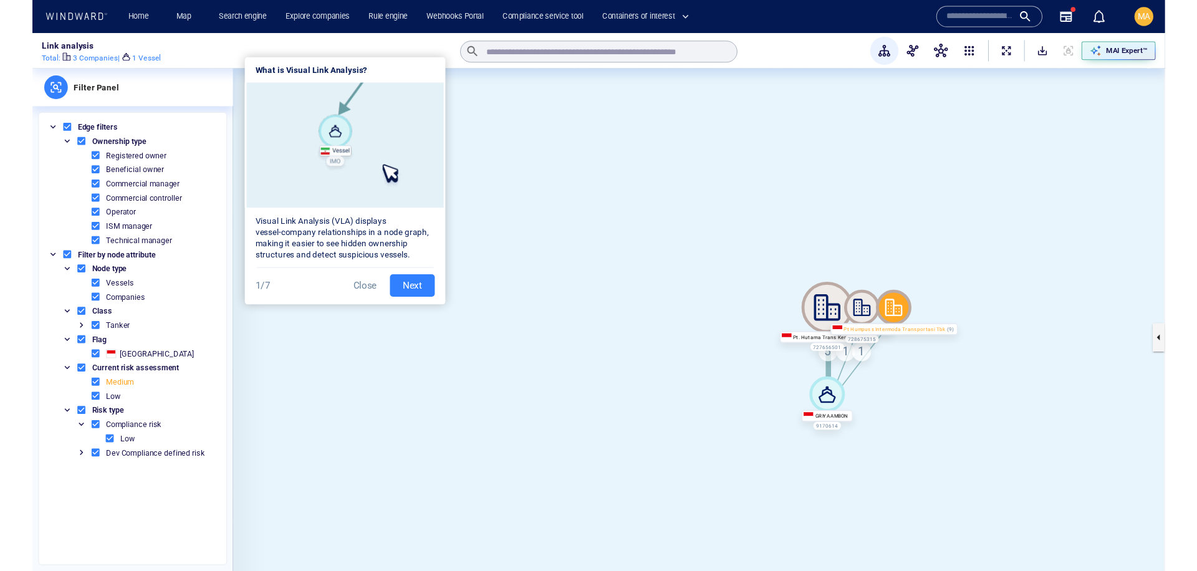
scroll to position [6, 0]
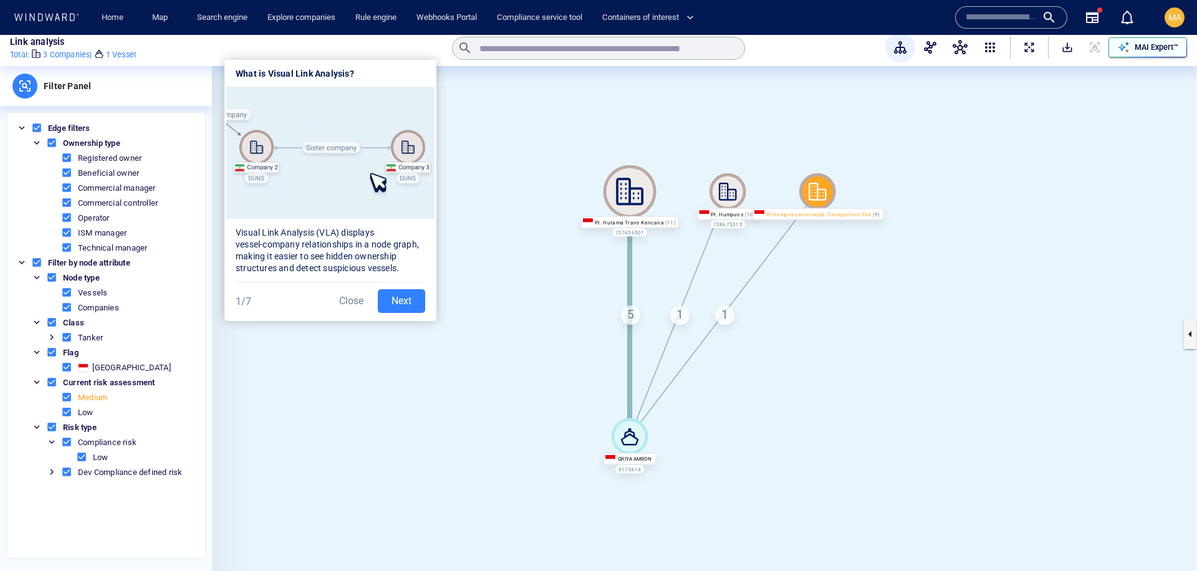
click at [1131, 49] on div "button" at bounding box center [1123, 47] width 17 height 17
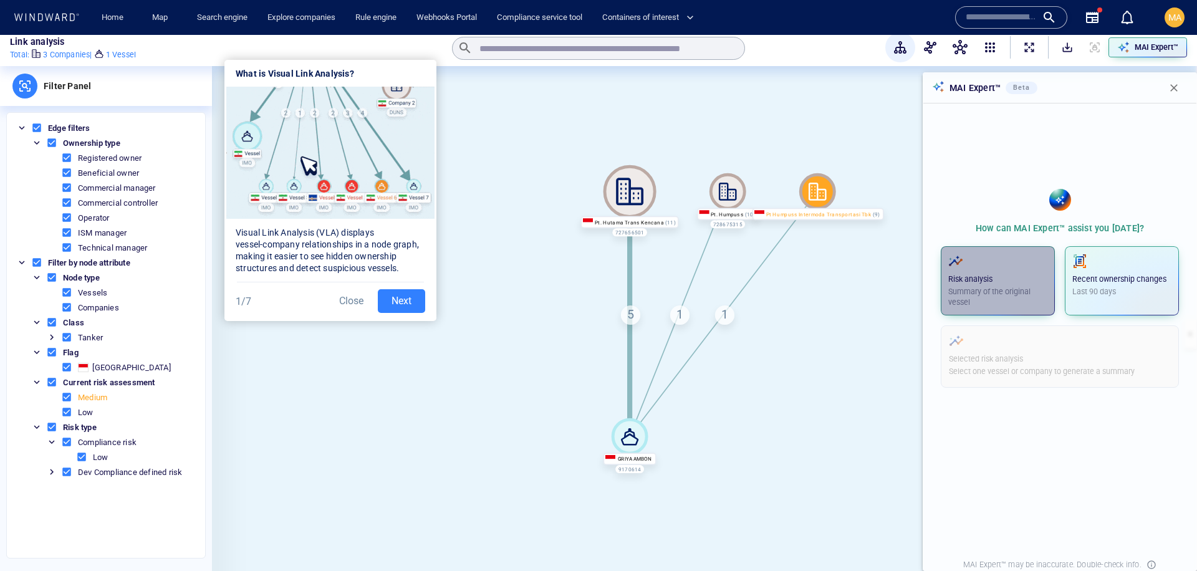
click at [1023, 297] on p "Summary of the original vessel" at bounding box center [997, 297] width 99 height 22
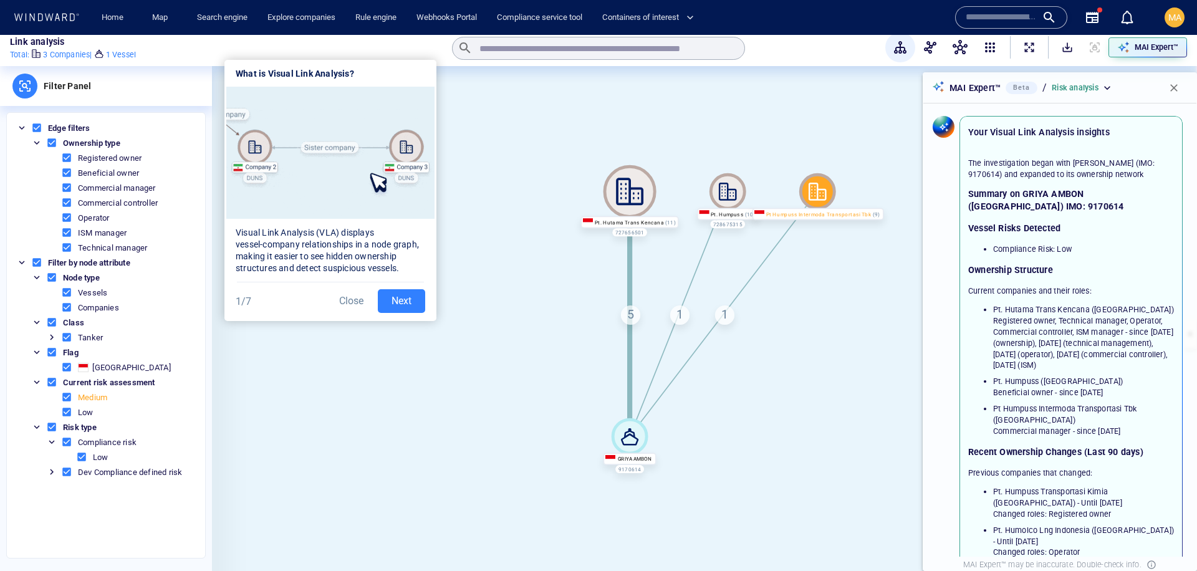
click at [358, 302] on button "Close" at bounding box center [351, 301] width 39 height 24
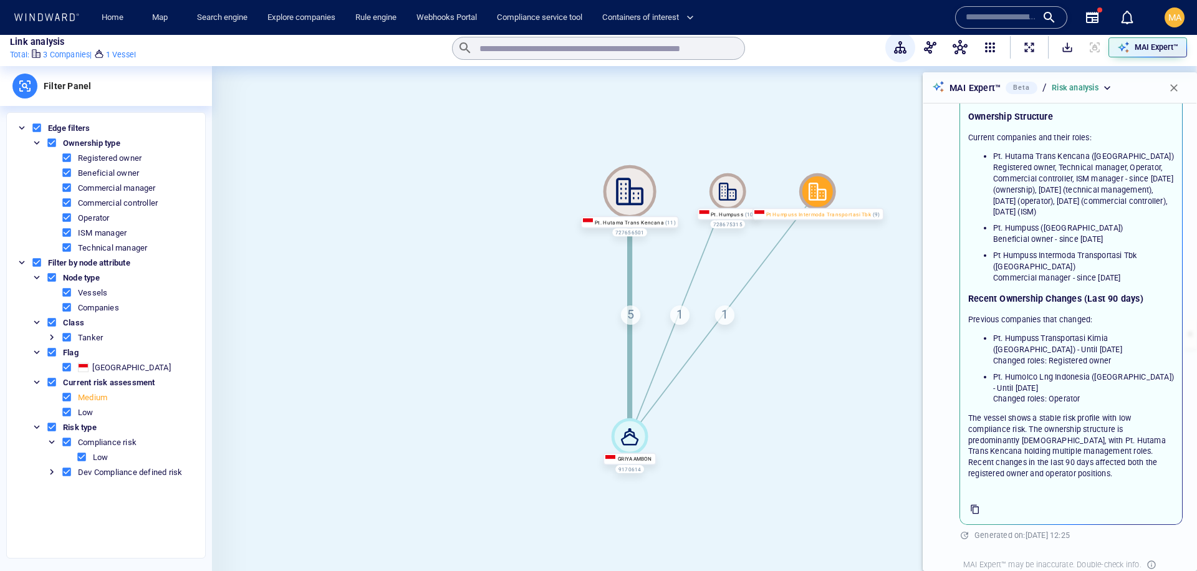
scroll to position [0, 0]
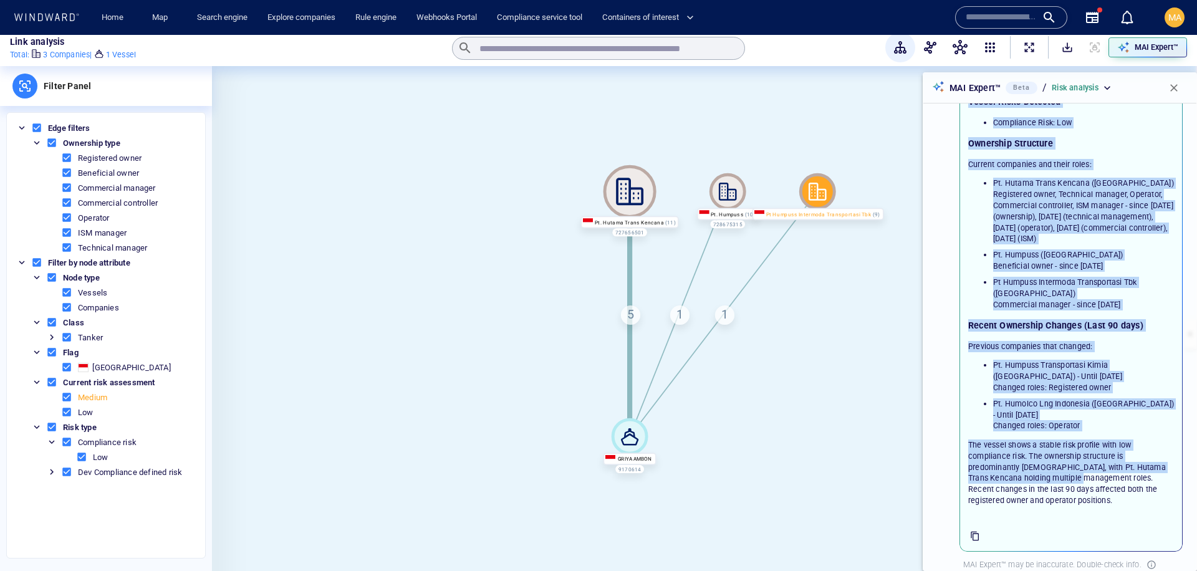
drag, startPoint x: 975, startPoint y: 157, endPoint x: 1096, endPoint y: 476, distance: 341.0
click at [1096, 476] on div "The investigation began with GRIYA AMBON (IMO: 9170614) and expanded to its own…" at bounding box center [1071, 268] width 206 height 475
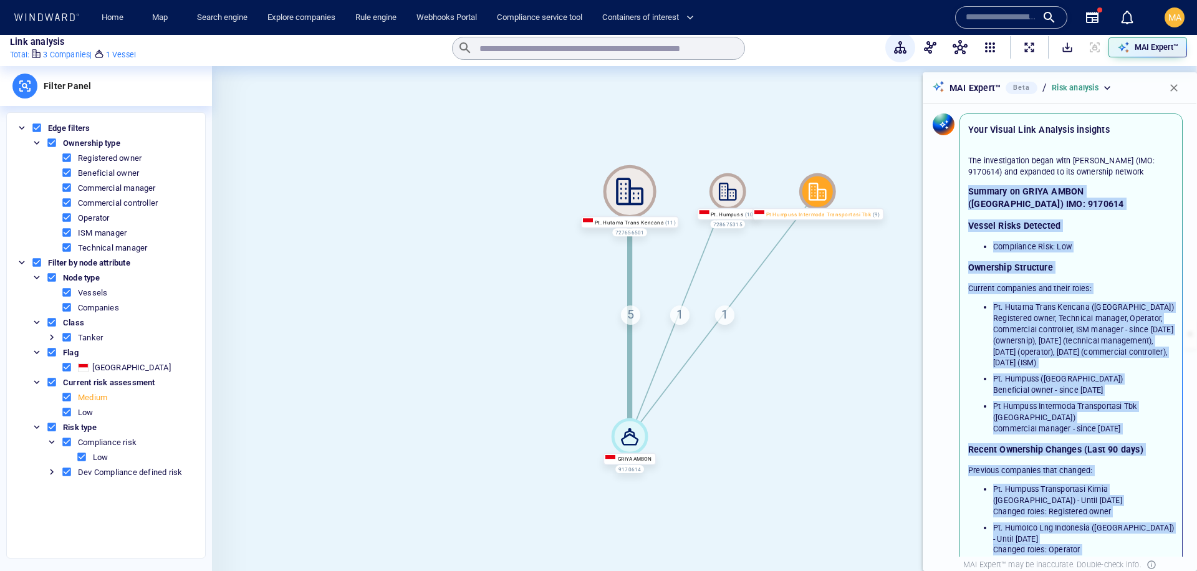
scroll to position [4, 0]
drag, startPoint x: 1096, startPoint y: 504, endPoint x: 976, endPoint y: 173, distance: 351.5
click at [964, 168] on div "The investigation began with GRIYA AMBON (IMO: 9170614) and expanded to its own…" at bounding box center [1071, 391] width 221 height 506
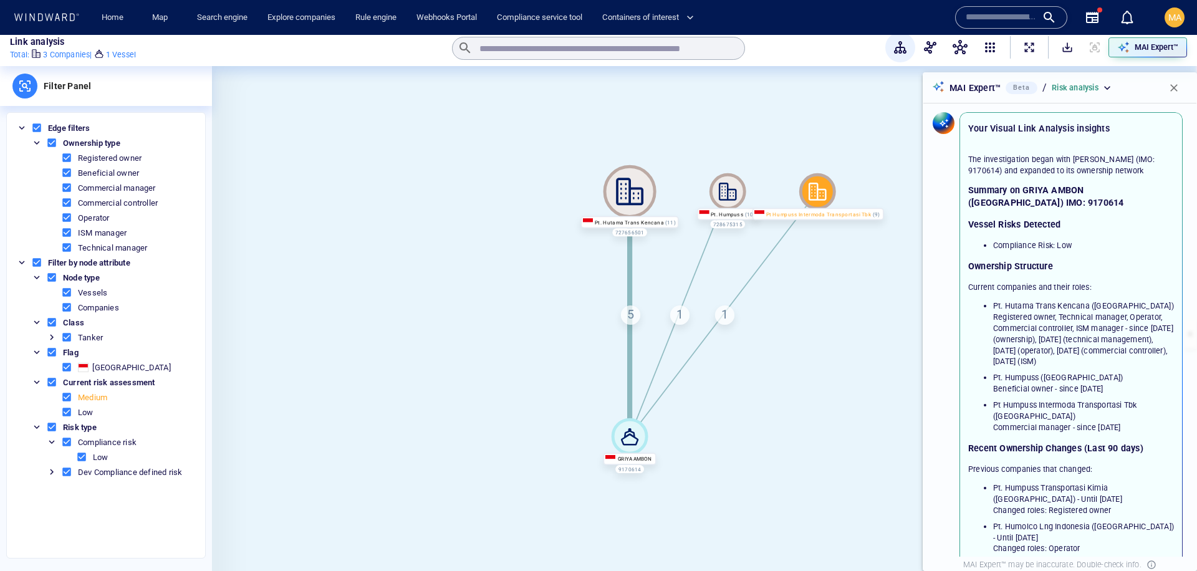
click at [1039, 220] on h3 "Vessel Risks Detected" at bounding box center [1071, 224] width 206 height 12
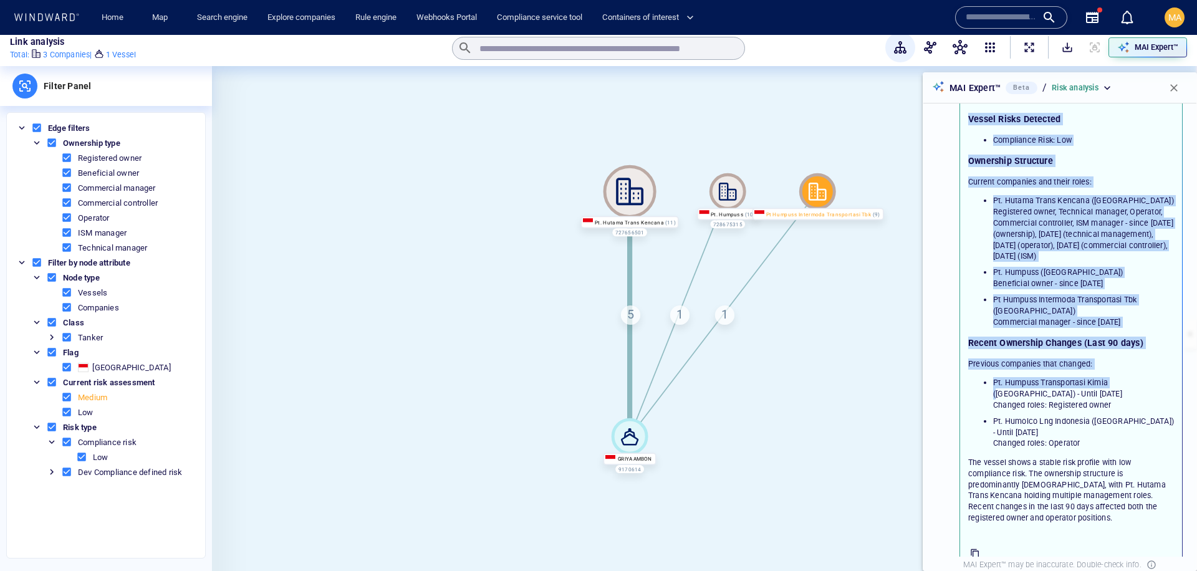
scroll to position [153, 0]
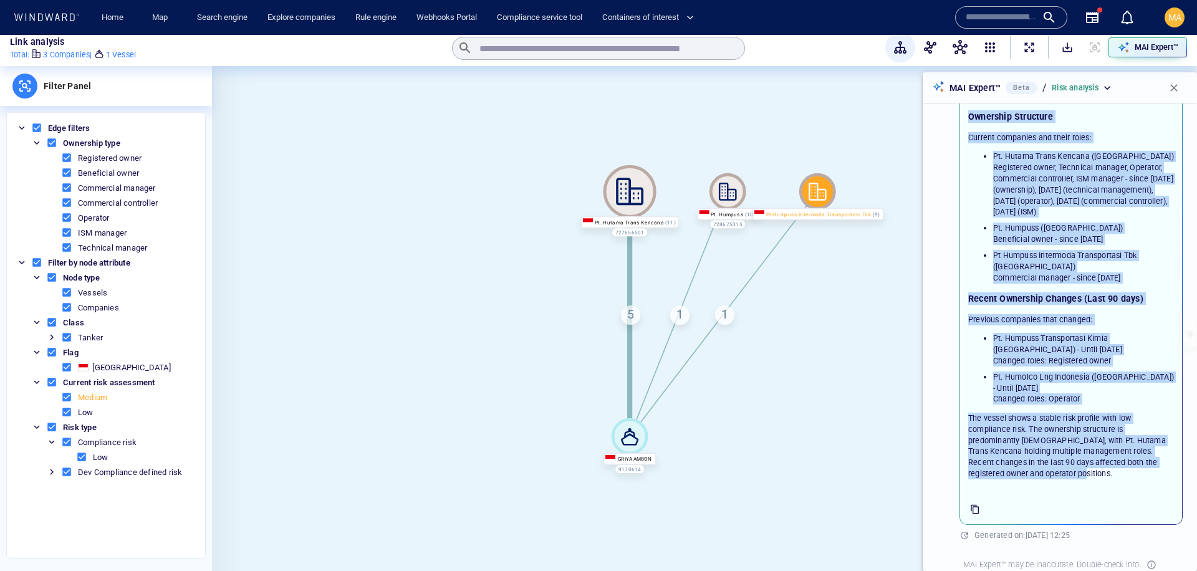
drag, startPoint x: 970, startPoint y: 234, endPoint x: 1106, endPoint y: 475, distance: 276.1
click at [1106, 474] on div "The investigation began with GRIYA AMBON (IMO: 9170614) and expanded to its own…" at bounding box center [1071, 242] width 221 height 506
click at [1105, 476] on p "The vessel shows a stable risk profile with low compliance risk. The ownership …" at bounding box center [1071, 446] width 206 height 67
drag, startPoint x: 1076, startPoint y: 461, endPoint x: 965, endPoint y: 130, distance: 349.4
click at [965, 130] on div "The investigation began with GRIYA AMBON (IMO: 9170614) and expanded to its own…" at bounding box center [1071, 242] width 221 height 506
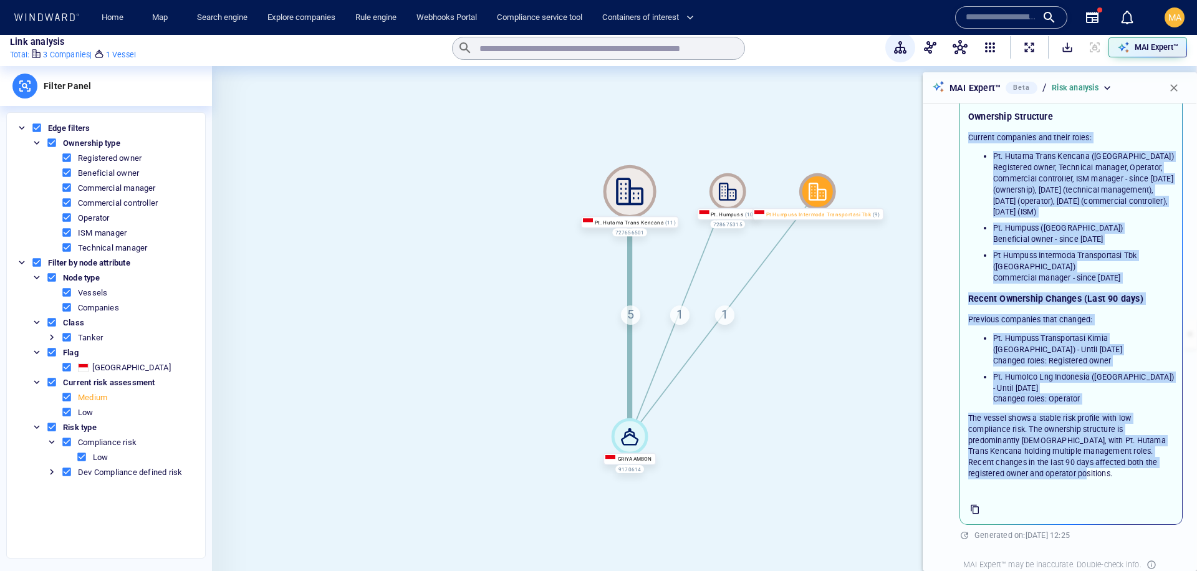
scroll to position [0, 0]
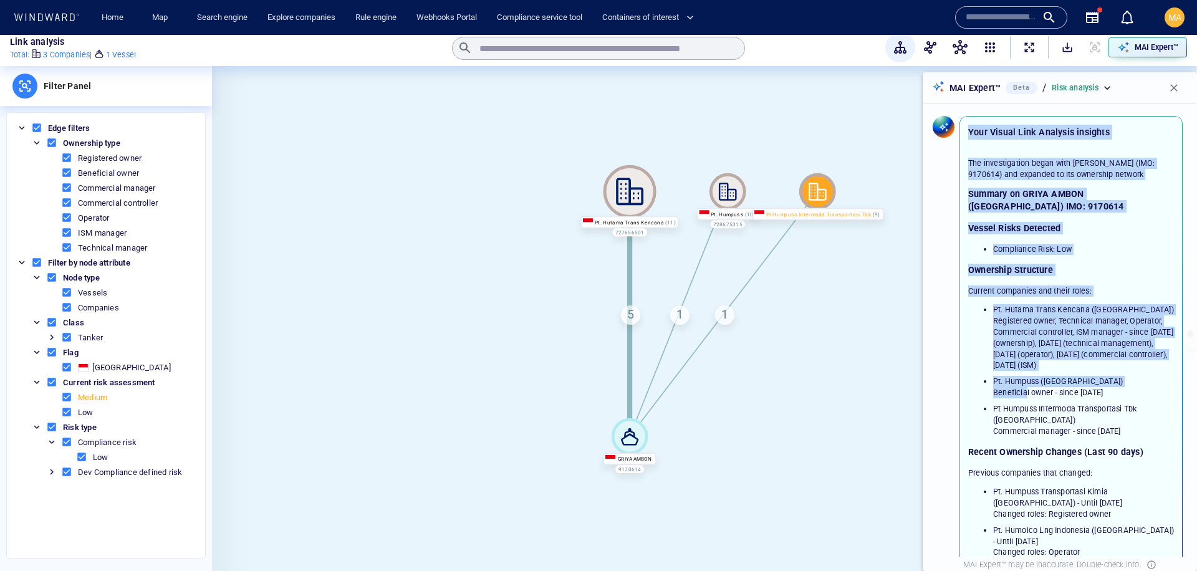
drag, startPoint x: 968, startPoint y: 134, endPoint x: 1056, endPoint y: 393, distance: 274.1
click at [1056, 393] on div "Your Visual Link Analysis insights The investigation began with GRIYA AMBON (IM…" at bounding box center [1071, 397] width 216 height 555
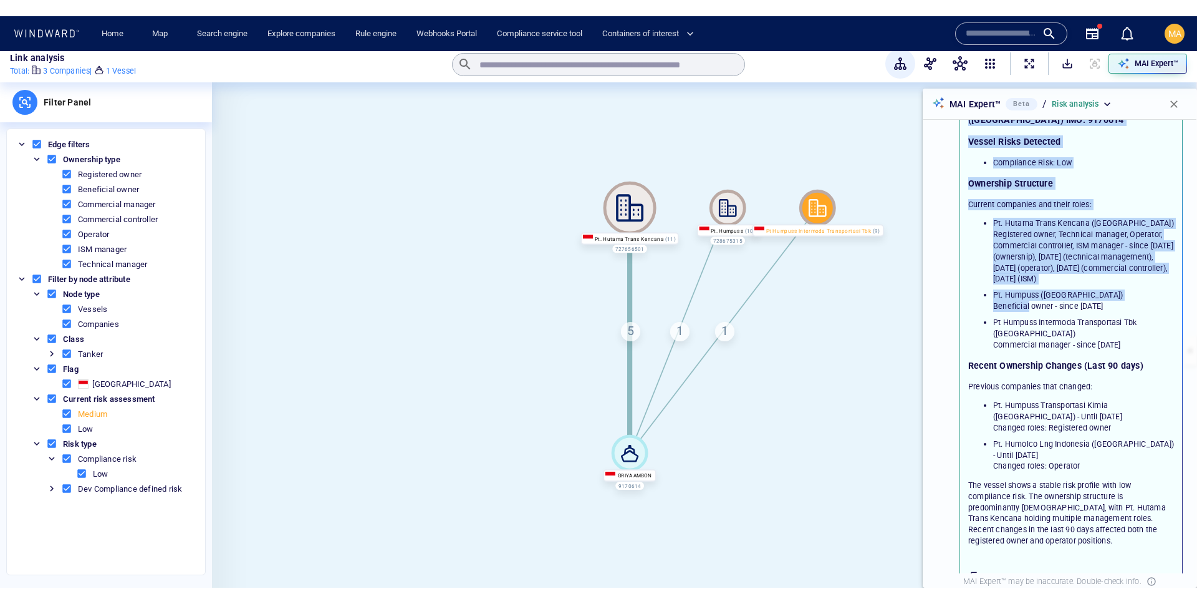
scroll to position [153, 0]
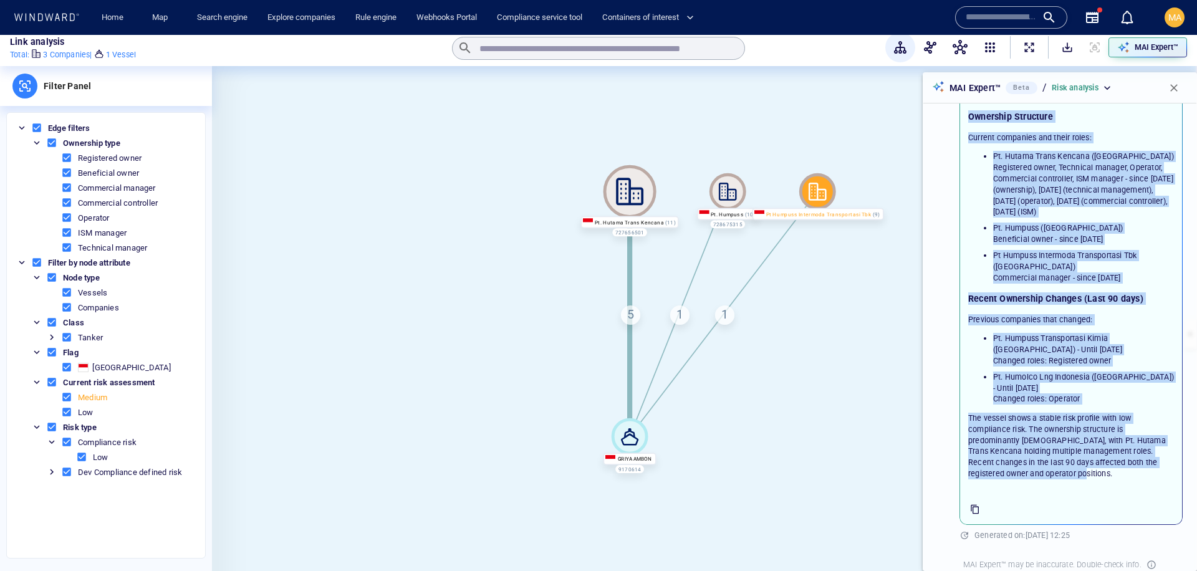
click at [1089, 470] on p "The vessel shows a stable risk profile with low compliance risk. The ownership …" at bounding box center [1071, 446] width 206 height 67
click at [1084, 432] on p "The vessel shows a stable risk profile with low compliance risk. The ownership …" at bounding box center [1071, 446] width 206 height 67
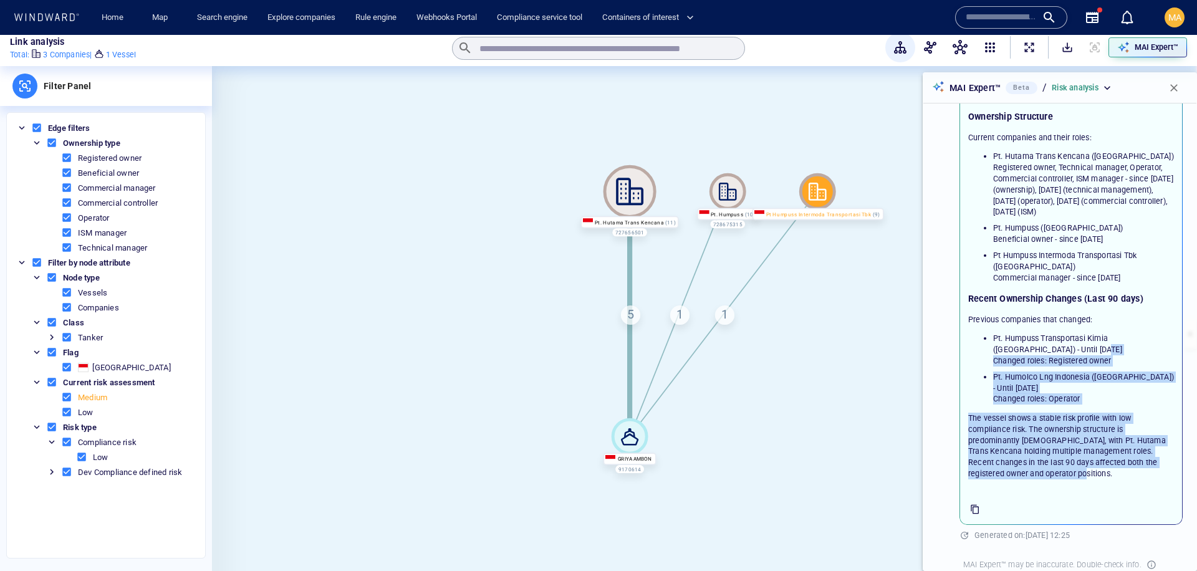
drag, startPoint x: 1081, startPoint y: 475, endPoint x: 972, endPoint y: 364, distance: 154.8
click at [970, 365] on div "The investigation began with GRIYA AMBON (IMO: 9170614) and expanded to its own…" at bounding box center [1071, 241] width 206 height 475
drag, startPoint x: 975, startPoint y: 364, endPoint x: 958, endPoint y: 359, distance: 17.6
click at [968, 362] on ul "Pt. Humpuss Transportasi Kimia (Indonesia) - Until 2025-08-16 Changed roles: Re…" at bounding box center [1071, 369] width 206 height 72
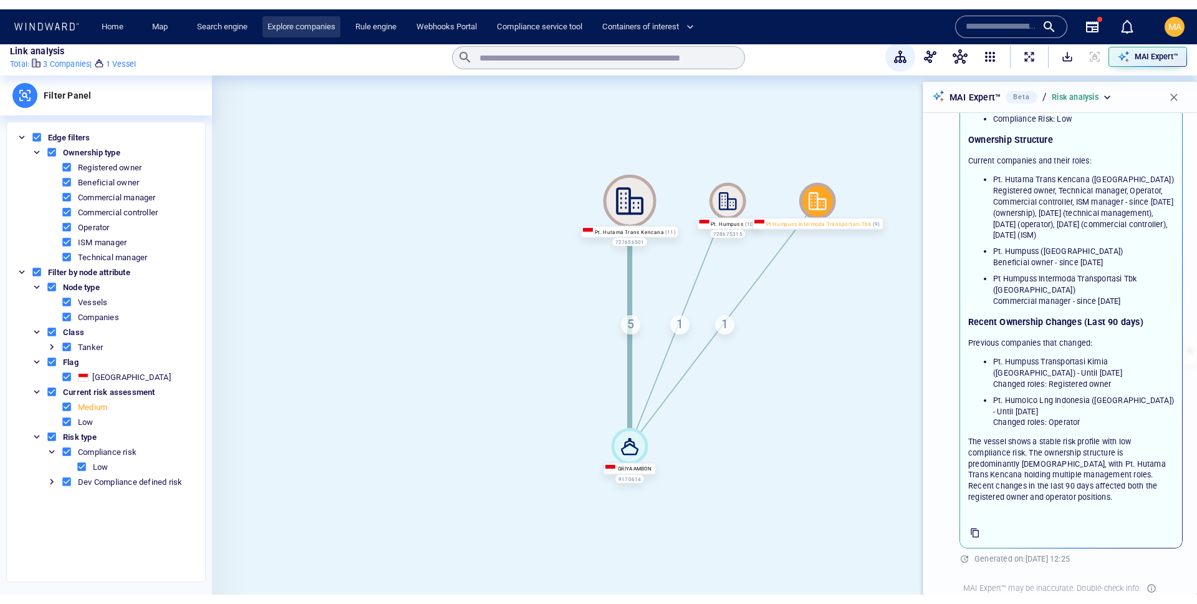
scroll to position [121, 0]
